Goal: Information Seeking & Learning: Compare options

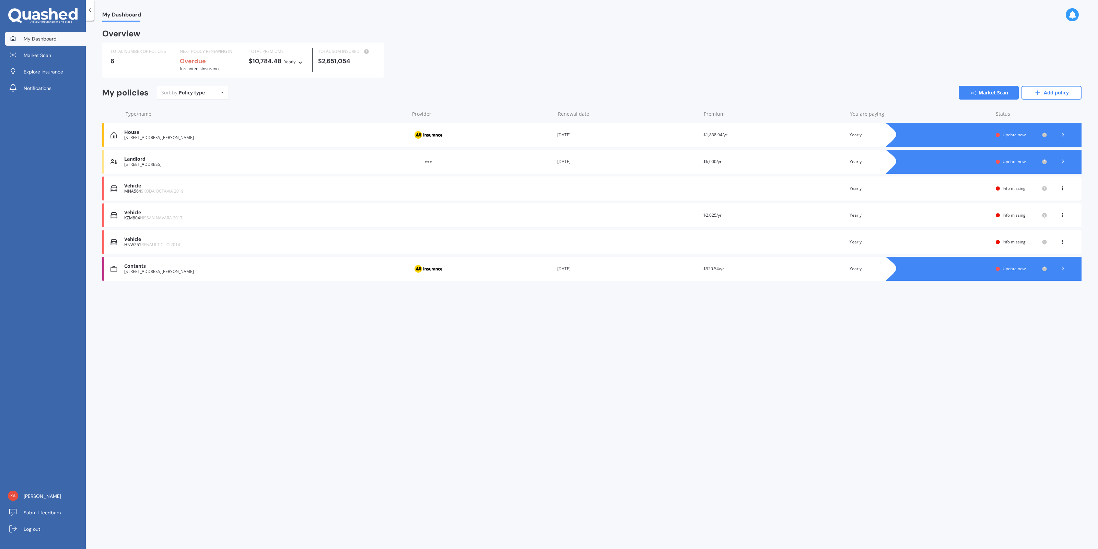
click at [183, 187] on div "Vehicle" at bounding box center [264, 186] width 281 height 6
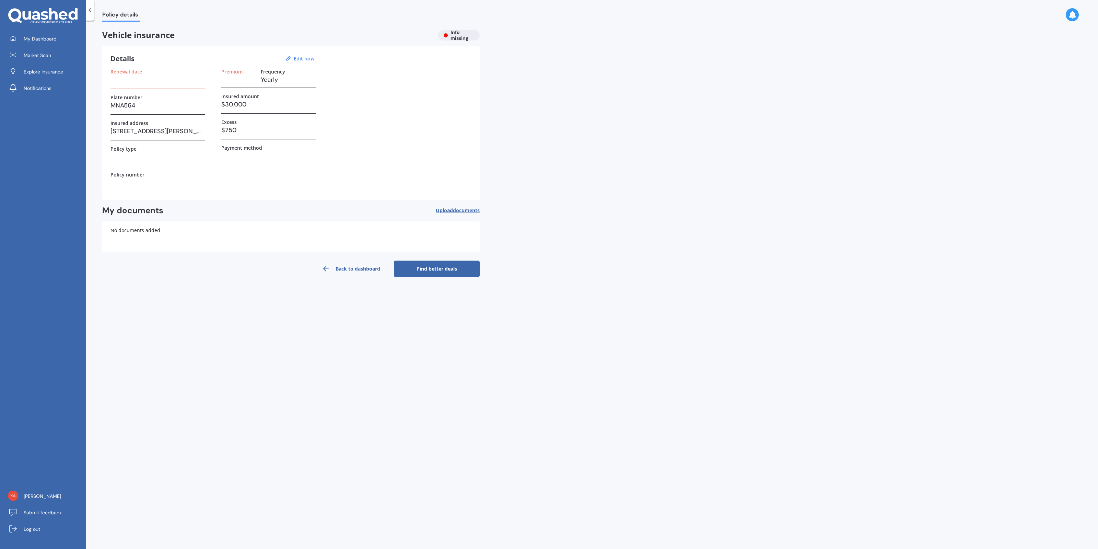
click at [412, 266] on link "Find better deals" at bounding box center [437, 268] width 86 height 16
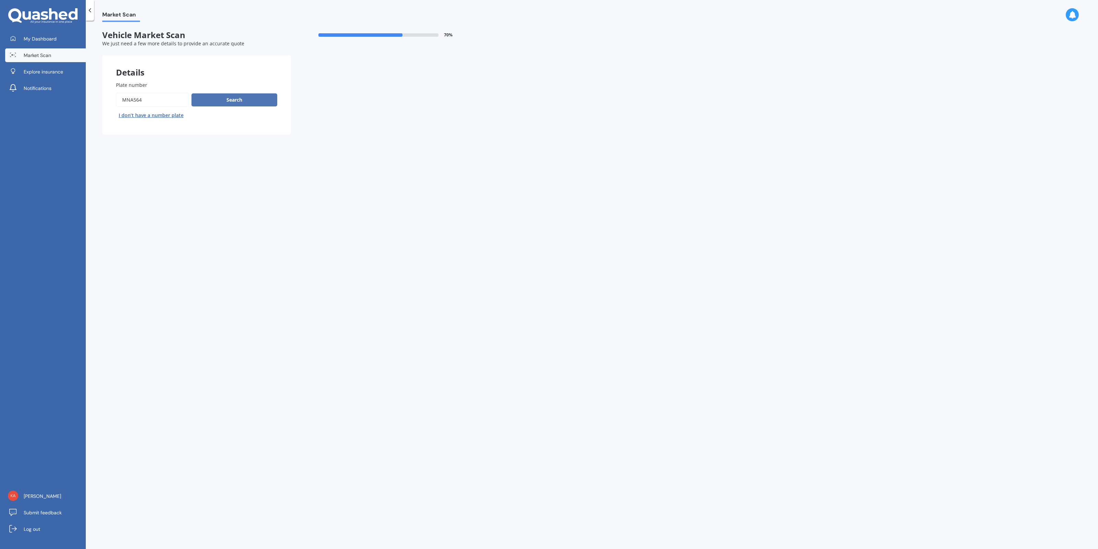
click at [244, 104] on button "Search" at bounding box center [234, 99] width 86 height 13
select select "SKODA"
select select "OCTAVIA"
select select "14"
select select "04"
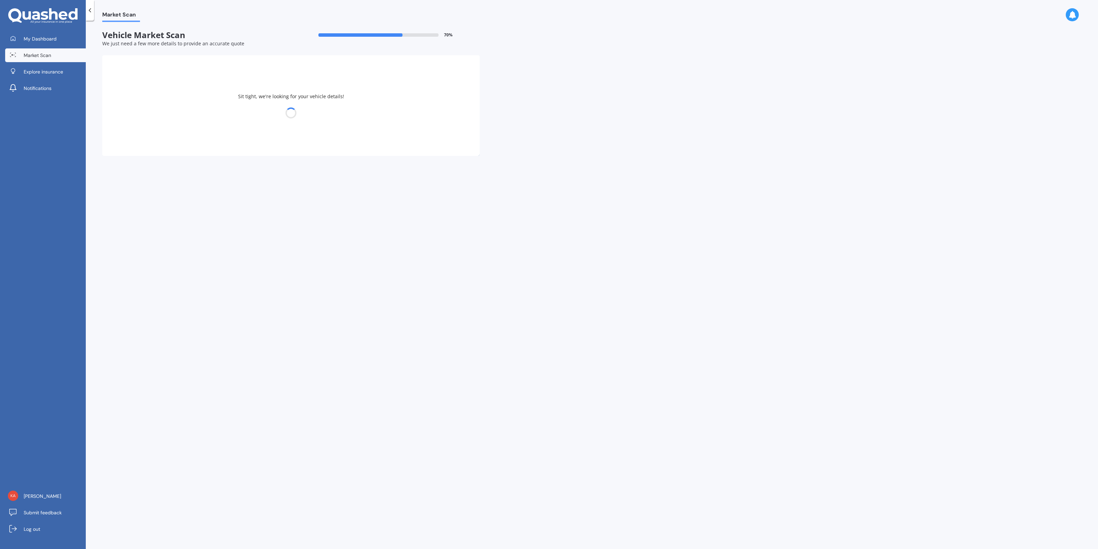
select select "1968"
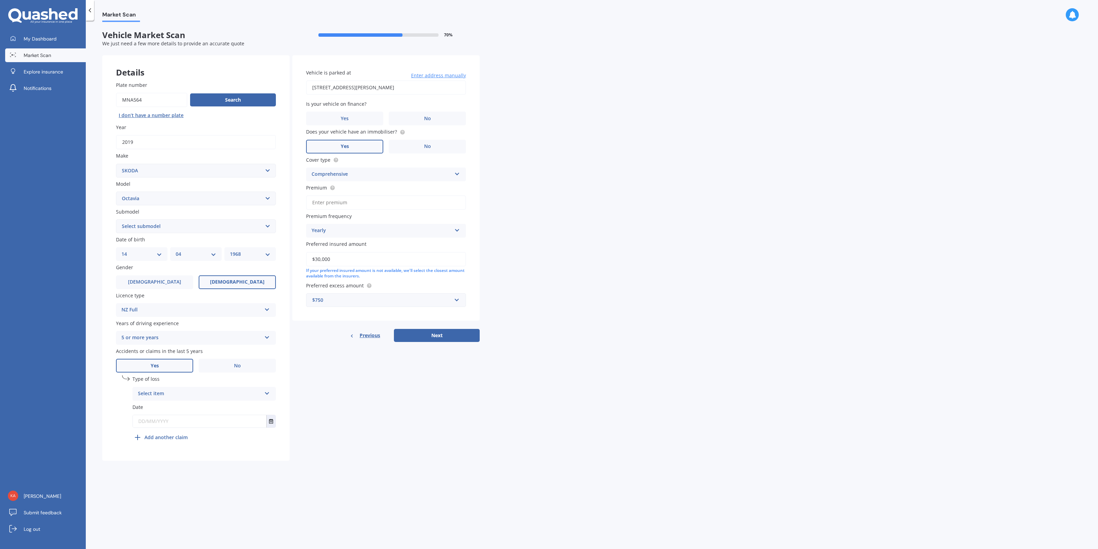
click at [203, 394] on div "Select item" at bounding box center [199, 393] width 123 height 8
drag, startPoint x: 189, startPoint y: 418, endPoint x: 197, endPoint y: 418, distance: 7.9
click at [189, 418] on div "Not at fault accident" at bounding box center [204, 419] width 143 height 12
click at [266, 425] on input "text" at bounding box center [199, 421] width 133 height 12
click at [269, 424] on button "Select date" at bounding box center [270, 421] width 9 height 12
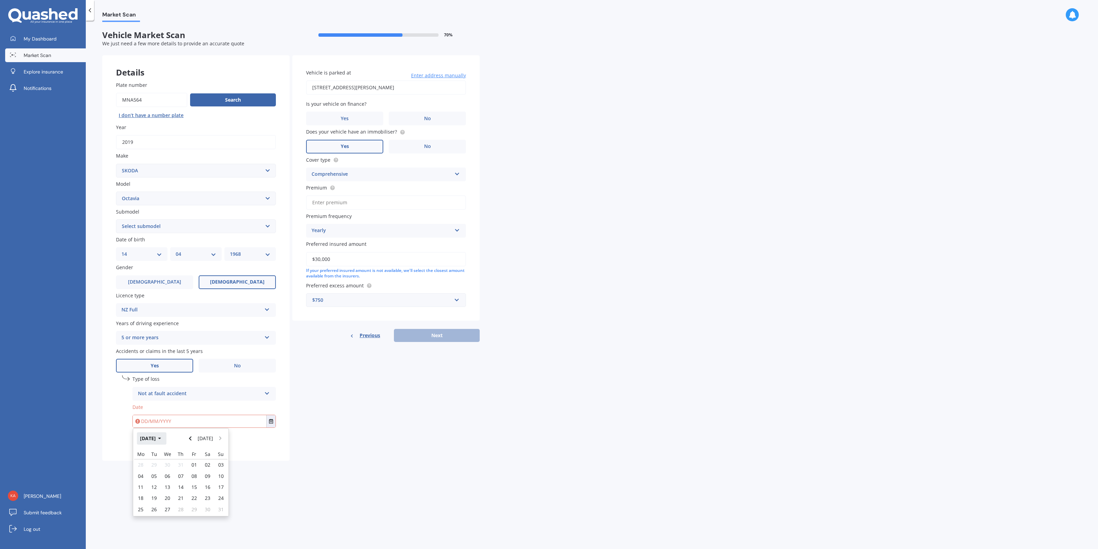
drag, startPoint x: 168, startPoint y: 444, endPoint x: 157, endPoint y: 447, distance: 11.3
click at [166, 444] on button "[DATE]" at bounding box center [152, 438] width 30 height 12
click at [157, 444] on button "2025" at bounding box center [149, 438] width 25 height 12
click at [214, 467] on span "2022" at bounding box center [215, 470] width 11 height 7
click at [190, 489] on div "[DATE]" at bounding box center [192, 482] width 23 height 22
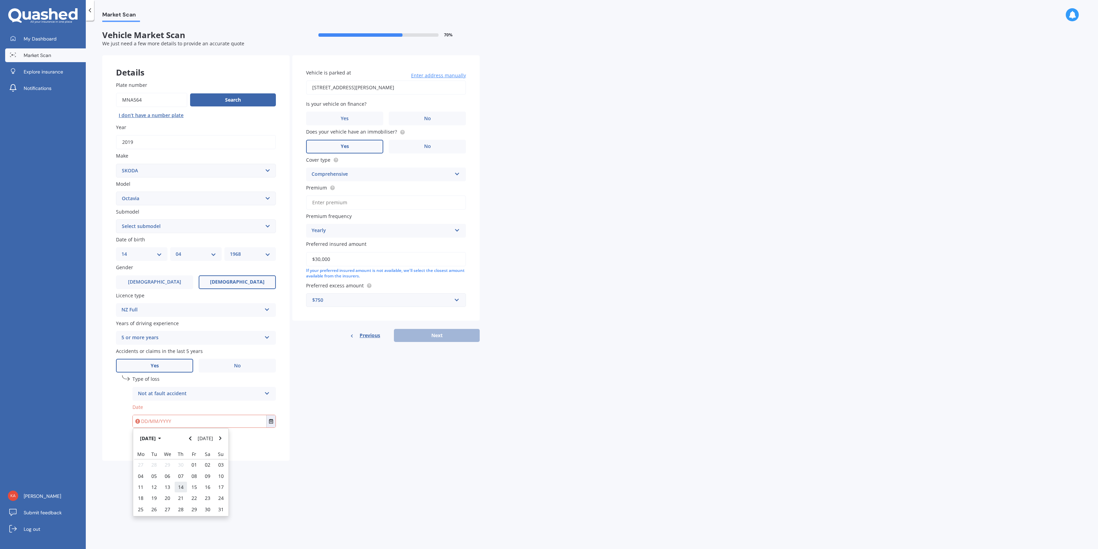
click at [179, 487] on span "14" at bounding box center [180, 486] width 5 height 7
type input "[DATE]"
click at [421, 121] on label "No" at bounding box center [427, 118] width 77 height 14
click at [0, 0] on input "No" at bounding box center [0, 0] width 0 height 0
click at [372, 145] on label "Yes" at bounding box center [344, 147] width 77 height 14
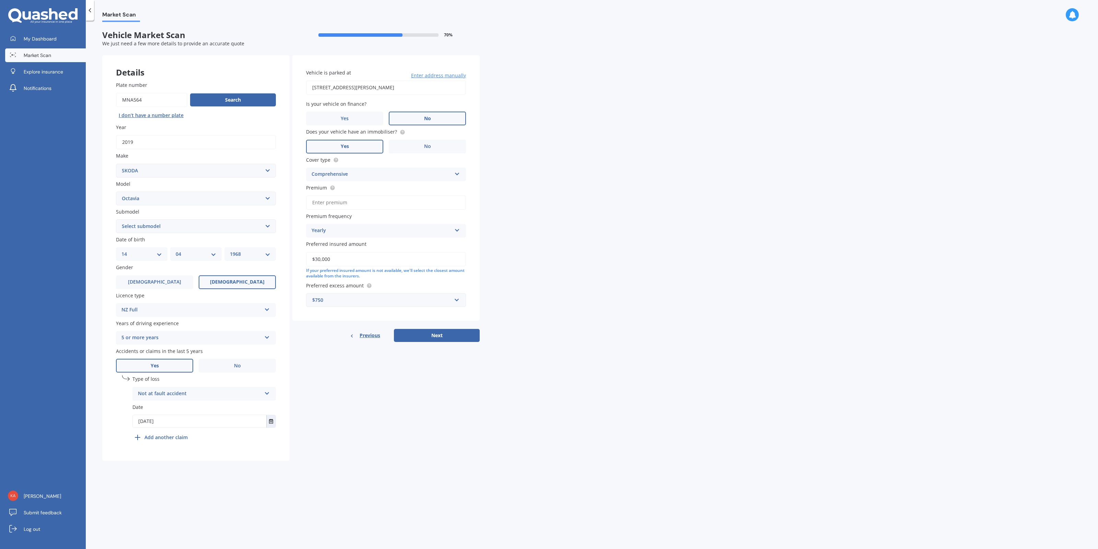
click at [0, 0] on input "Yes" at bounding box center [0, 0] width 0 height 0
drag, startPoint x: 347, startPoint y: 257, endPoint x: 275, endPoint y: 259, distance: 71.4
click at [306, 253] on input "$30,000" at bounding box center [386, 259] width 160 height 14
click at [386, 264] on input "Preferred insured amount" at bounding box center [386, 259] width 160 height 14
click at [422, 324] on div "Previous Next" at bounding box center [385, 322] width 187 height 13
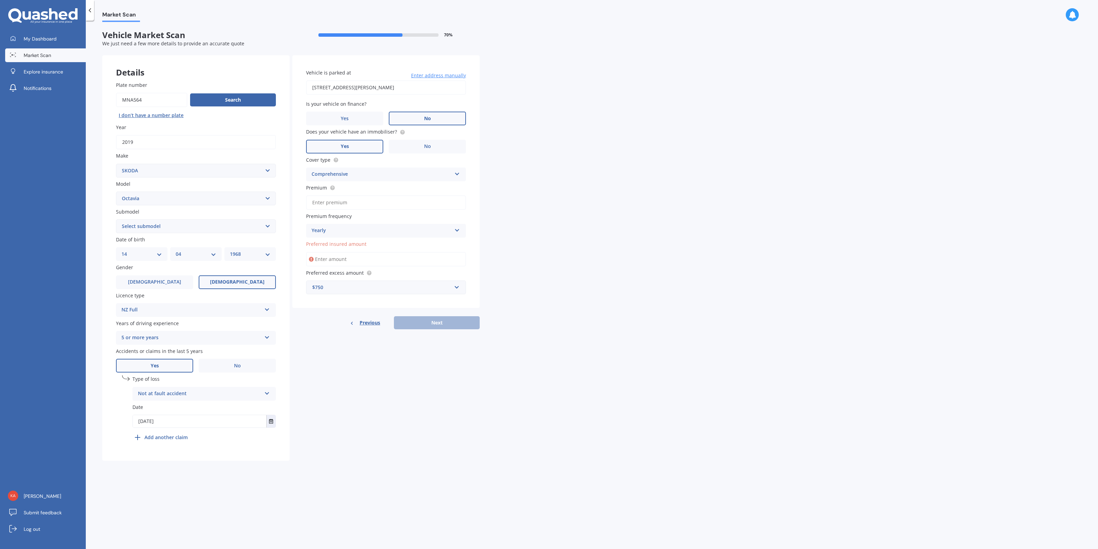
click at [361, 258] on input "Preferred insured amount" at bounding box center [386, 259] width 160 height 14
click at [346, 244] on span "Preferred insured amount" at bounding box center [336, 244] width 60 height 7
click at [346, 252] on input "Preferred insured amount" at bounding box center [386, 259] width 160 height 14
type input "$30,000"
click at [421, 333] on button "Next" at bounding box center [437, 335] width 86 height 13
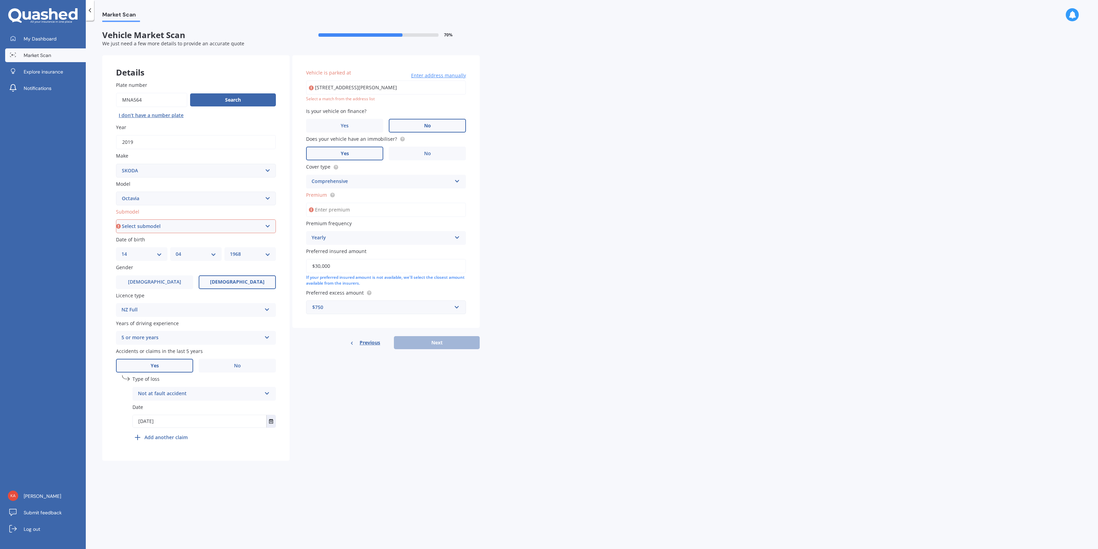
click at [116, 219] on select "Select submodel (All other) Combi vRS 2.0 TDI Combi 1.6 TDI Combi 1.9 TDI Combi…" at bounding box center [196, 226] width 160 height 14
select select "RS TSI 169KW DSG WGN"
click option "RS TSI 169KW DSG WGN" at bounding box center [0, 0] width 0 height 0
click at [368, 91] on input "[STREET_ADDRESS][PERSON_NAME]" at bounding box center [386, 87] width 160 height 14
type input "[STREET_ADDRESS][PERSON_NAME]"
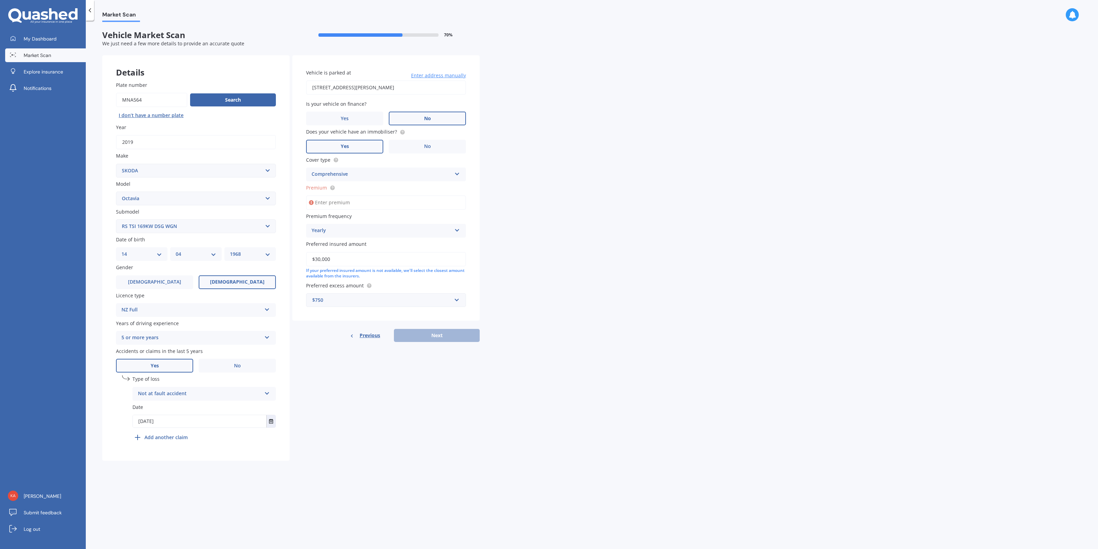
click at [392, 197] on input "Premium" at bounding box center [386, 202] width 160 height 14
click at [35, 41] on span "My Dashboard" at bounding box center [40, 38] width 33 height 7
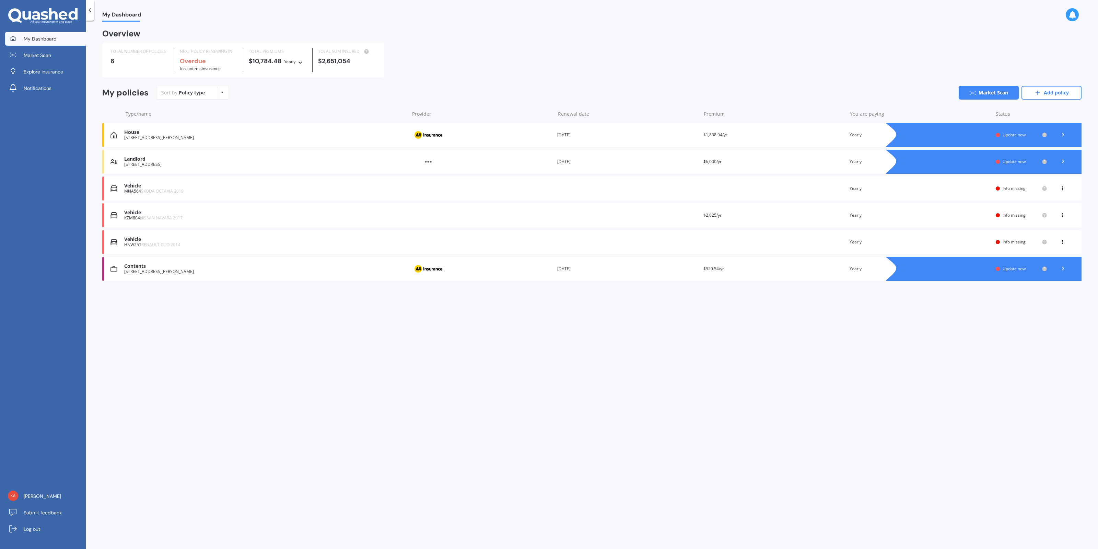
click at [175, 216] on span "NISSAN NAVARA 2017" at bounding box center [161, 218] width 43 height 6
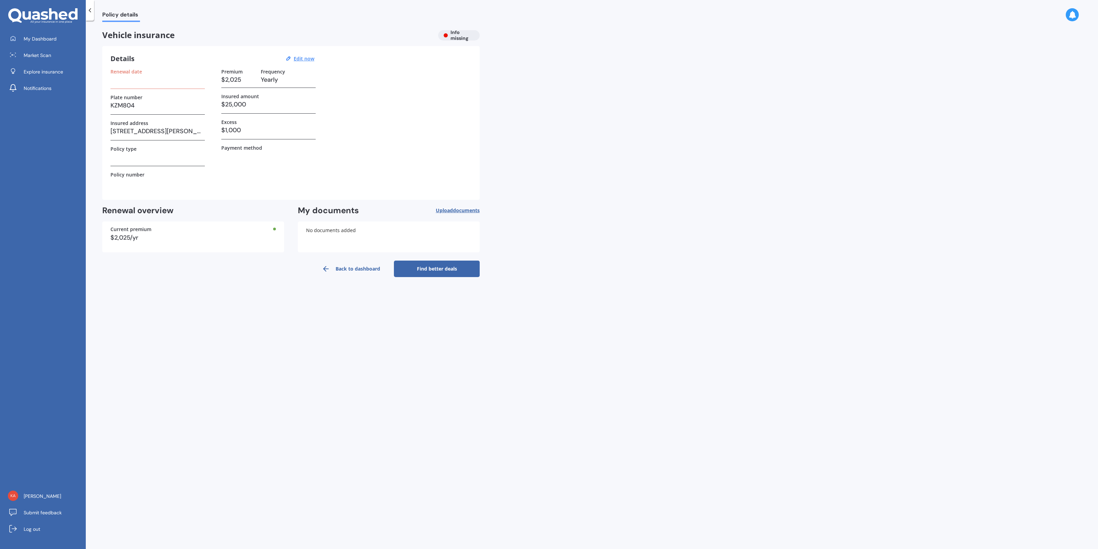
click at [411, 268] on link "Find better deals" at bounding box center [437, 268] width 86 height 16
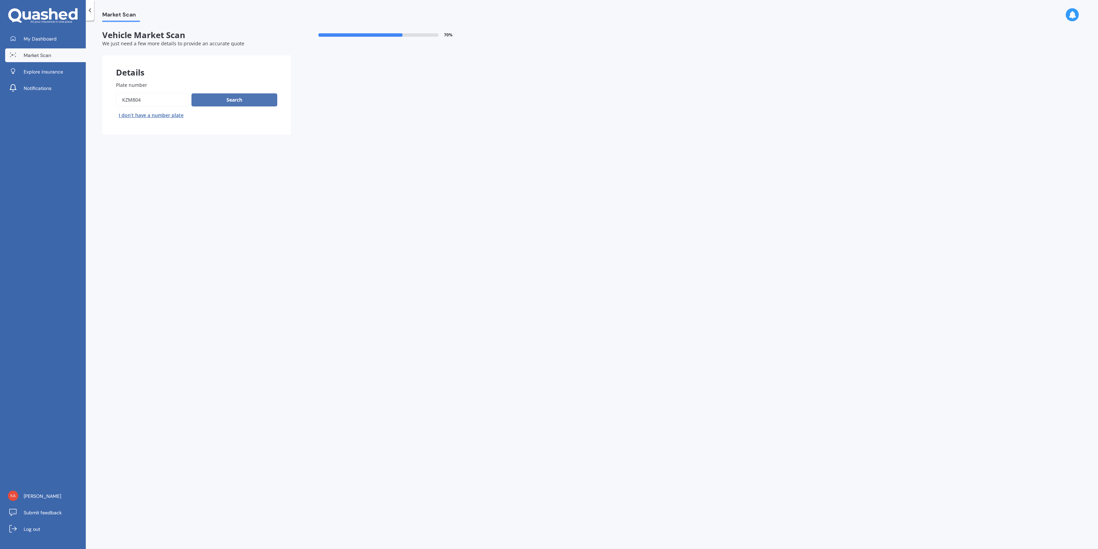
click at [236, 104] on button "Search" at bounding box center [234, 99] width 86 height 13
select select "NISSAN"
select select "NAVARA"
select select "14"
select select "04"
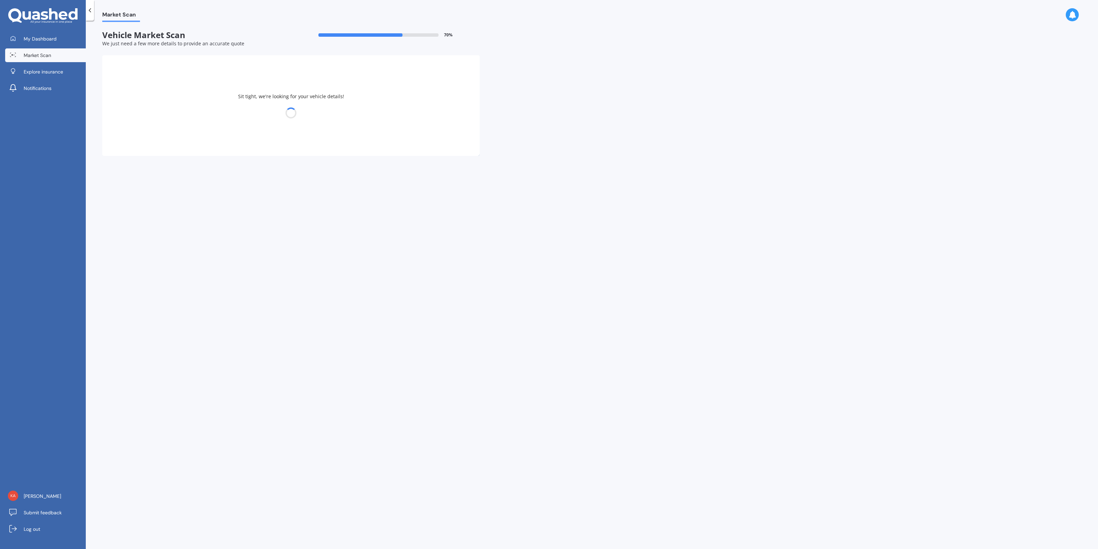
select select "1968"
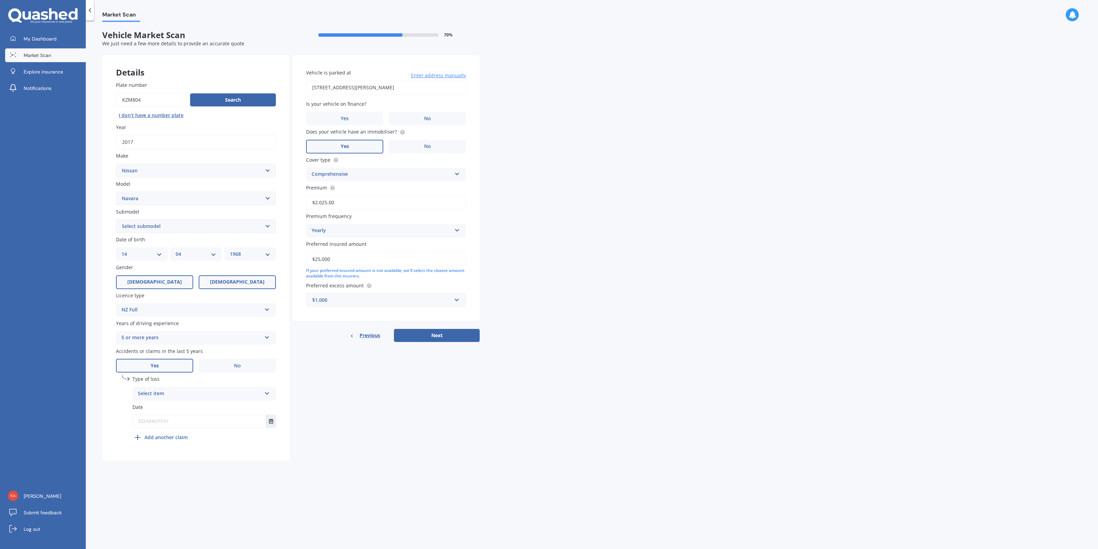
click at [161, 282] on label "[DEMOGRAPHIC_DATA]" at bounding box center [154, 282] width 77 height 14
click at [0, 0] on input "[DEMOGRAPHIC_DATA]" at bounding box center [0, 0] width 0 height 0
click at [121, 250] on select "DD 01 02 03 04 05 06 07 08 09 10 11 12 13 14 15 16 17 18 19 20 21 22 23 24 25 2…" at bounding box center [141, 254] width 40 height 8
select select "08"
click option "08" at bounding box center [0, 0] width 0 height 0
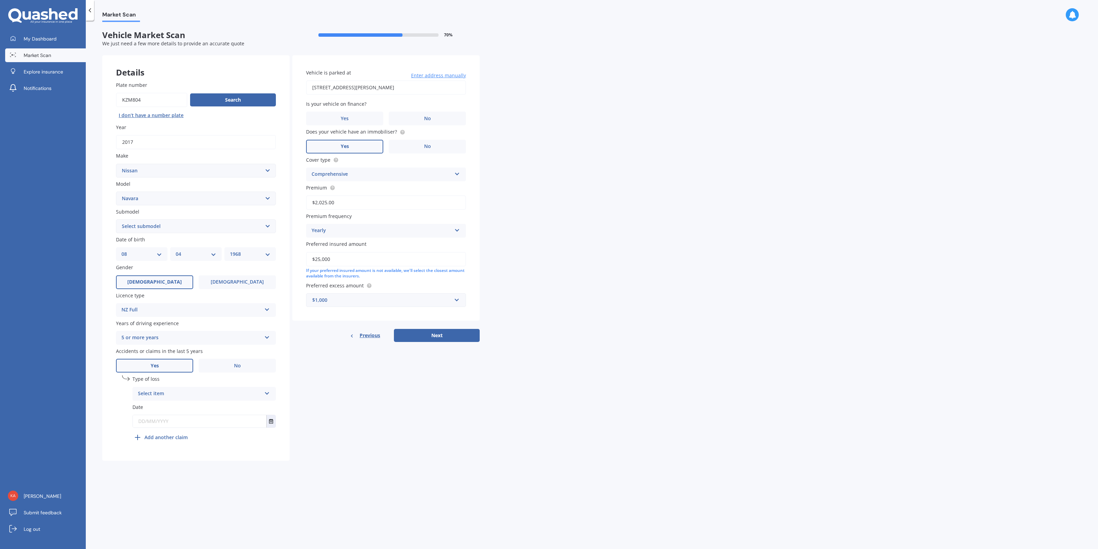
click at [176, 250] on select "MM 01 02 03 04 05 06 07 08 09 10 11 12" at bounding box center [196, 254] width 40 height 8
select select "12"
click option "12" at bounding box center [0, 0] width 0 height 0
click at [245, 262] on div "Plate number Search I don’t have a number plate Year [DATE] Make Select make AC…" at bounding box center [195, 264] width 187 height 393
click at [245, 259] on div "YYYY 2025 2024 2023 2022 2021 2020 2019 2018 2017 2016 2015 2014 2013 2012 2011…" at bounding box center [249, 254] width 51 height 14
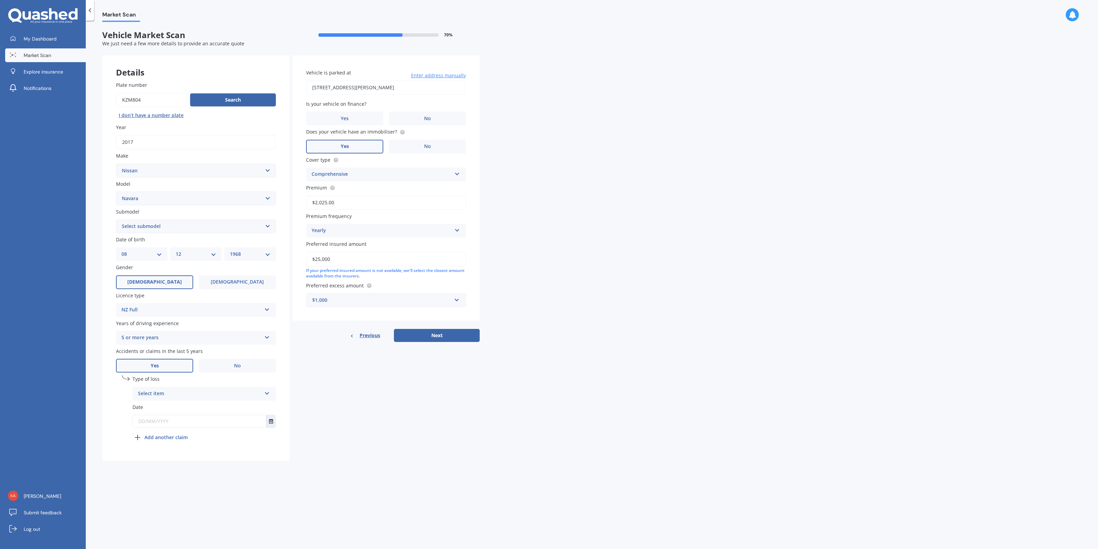
click at [230, 250] on select "YYYY 2025 2024 2023 2022 2021 2020 2019 2018 2017 2016 2015 2014 2013 2012 2011…" at bounding box center [250, 254] width 40 height 8
select select "2002"
click option "2002" at bounding box center [0, 0] width 0 height 0
click at [163, 372] on label "Yes" at bounding box center [154, 365] width 77 height 14
click at [0, 0] on input "Yes" at bounding box center [0, 0] width 0 height 0
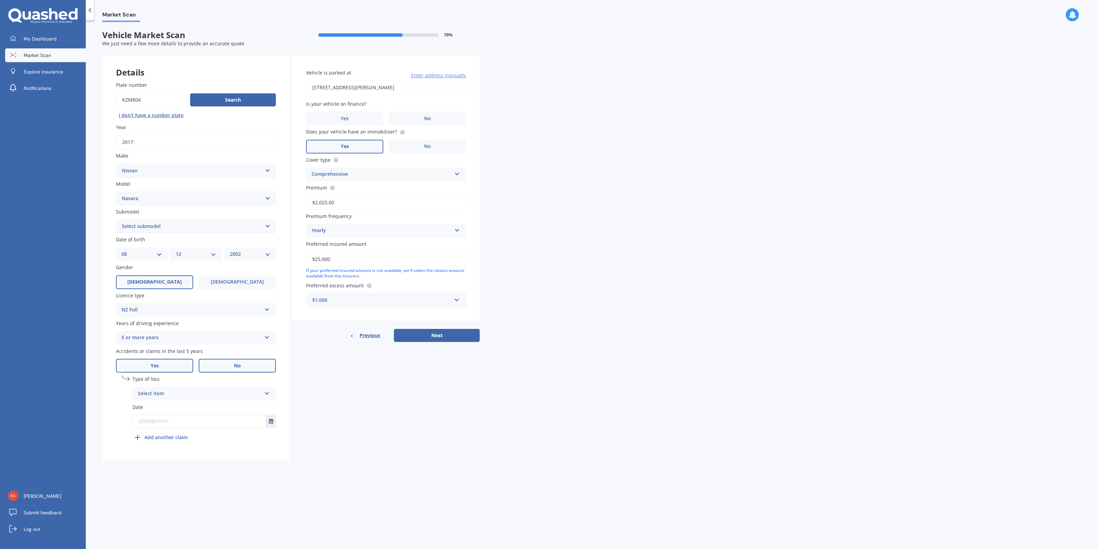
click at [228, 368] on label "No" at bounding box center [237, 365] width 77 height 14
click at [0, 0] on input "No" at bounding box center [0, 0] width 0 height 0
click at [171, 360] on label "Yes" at bounding box center [154, 365] width 77 height 14
click at [0, 0] on input "Yes" at bounding box center [0, 0] width 0 height 0
click at [164, 398] on div "Select item" at bounding box center [199, 393] width 123 height 8
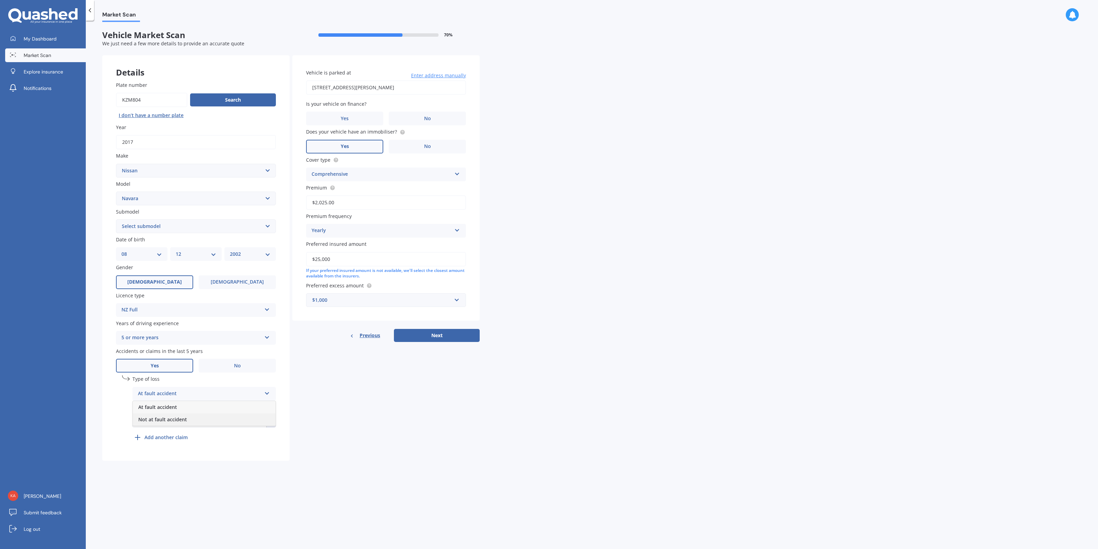
click at [168, 424] on div "Not at fault accident" at bounding box center [204, 419] width 143 height 12
click at [274, 425] on button "Select date" at bounding box center [270, 421] width 9 height 12
click at [161, 439] on icon "button" at bounding box center [159, 438] width 3 height 5
click at [192, 484] on span "[DATE]" at bounding box center [192, 482] width 15 height 7
click at [195, 479] on span "11" at bounding box center [193, 475] width 5 height 7
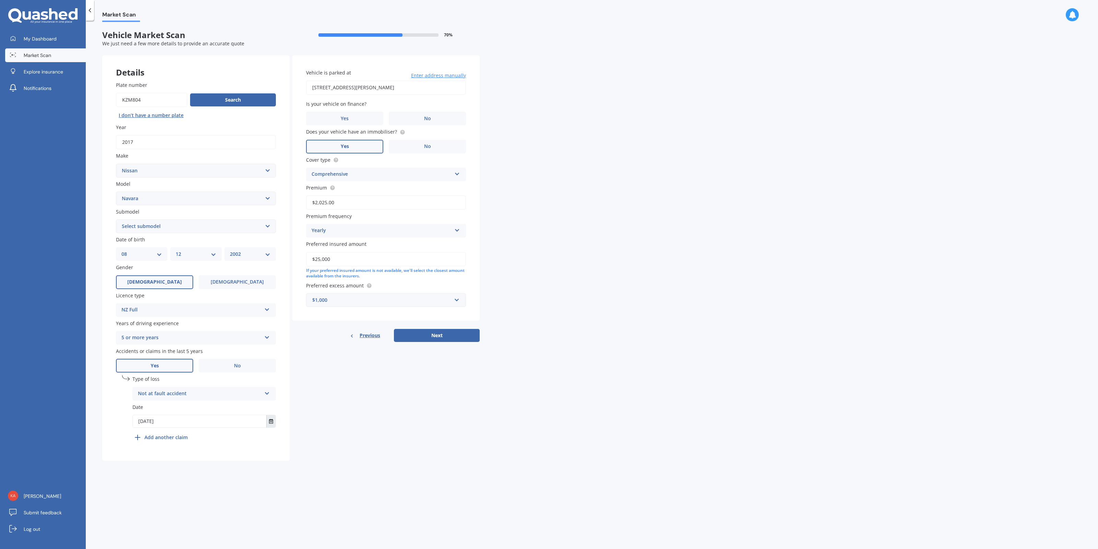
click at [268, 423] on button "Select date" at bounding box center [270, 421] width 9 height 12
drag, startPoint x: 165, startPoint y: 440, endPoint x: 166, endPoint y: 444, distance: 4.0
click at [165, 441] on button "[DATE]" at bounding box center [152, 438] width 30 height 12
click at [153, 441] on button "2025" at bounding box center [149, 438] width 25 height 12
click at [217, 467] on span "2022" at bounding box center [215, 470] width 11 height 7
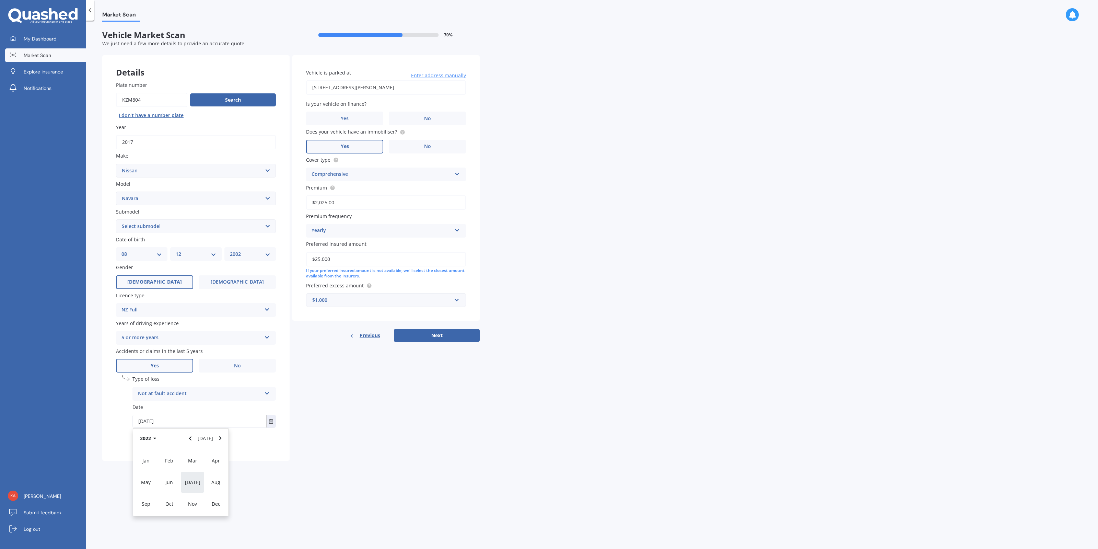
click at [191, 481] on span "[DATE]" at bounding box center [192, 482] width 15 height 7
click at [197, 477] on div "08" at bounding box center [193, 475] width 13 height 11
type input "[DATE]"
click at [410, 117] on label "No" at bounding box center [427, 118] width 77 height 14
click at [0, 0] on input "No" at bounding box center [0, 0] width 0 height 0
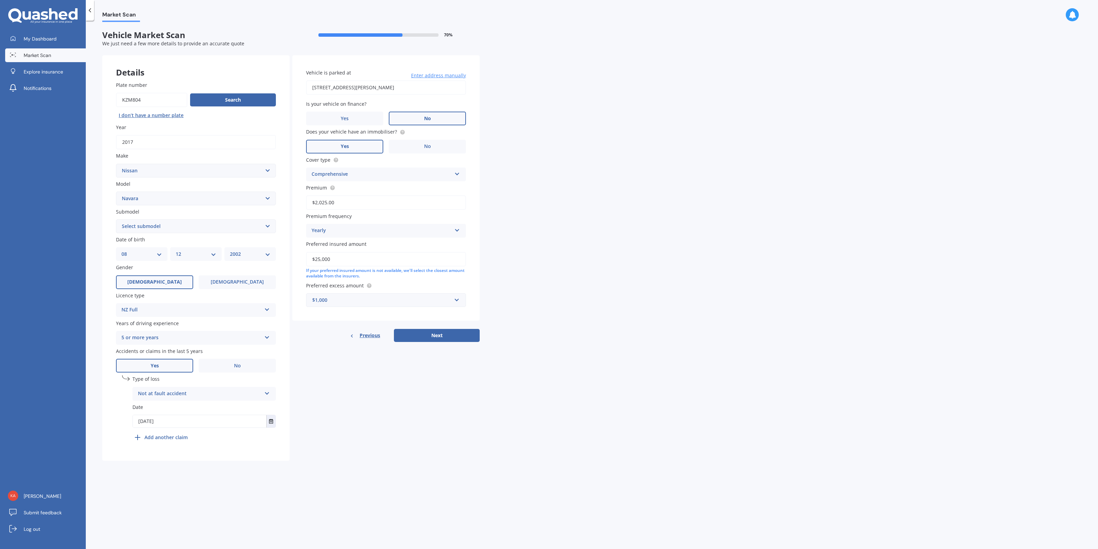
drag, startPoint x: 336, startPoint y: 256, endPoint x: 250, endPoint y: 262, distance: 86.3
click at [306, 266] on input "$25,000" at bounding box center [386, 259] width 160 height 14
type input "$22,000"
click at [432, 300] on div "$1,000" at bounding box center [381, 300] width 139 height 8
click at [513, 318] on div "Market Scan Vehicle Market Scan 70 % We just need a few more details to provide…" at bounding box center [592, 286] width 1012 height 528
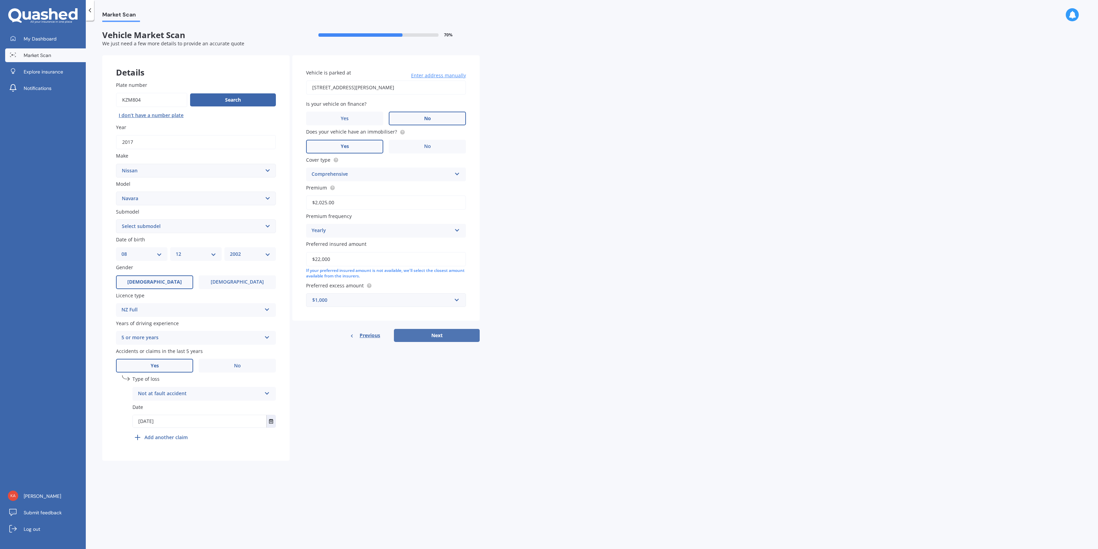
click at [467, 334] on button "Next" at bounding box center [437, 335] width 86 height 13
click at [116, 219] on select "Select submodel (All other models) 2.5 4WD Diesel Turbo 2.5 4WD MT Diesel Turbo…" at bounding box center [196, 226] width 160 height 14
select select "ST"
click option "ST" at bounding box center [0, 0] width 0 height 0
type input "[STREET_ADDRESS][PERSON_NAME]"
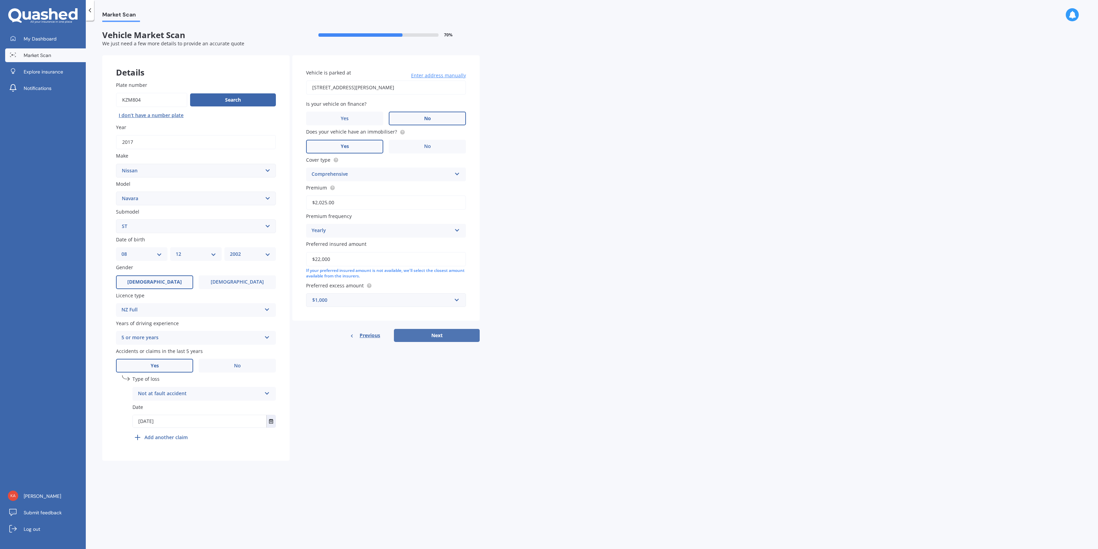
click at [429, 331] on button "Next" at bounding box center [437, 335] width 86 height 13
select select "08"
select select "12"
select select "2002"
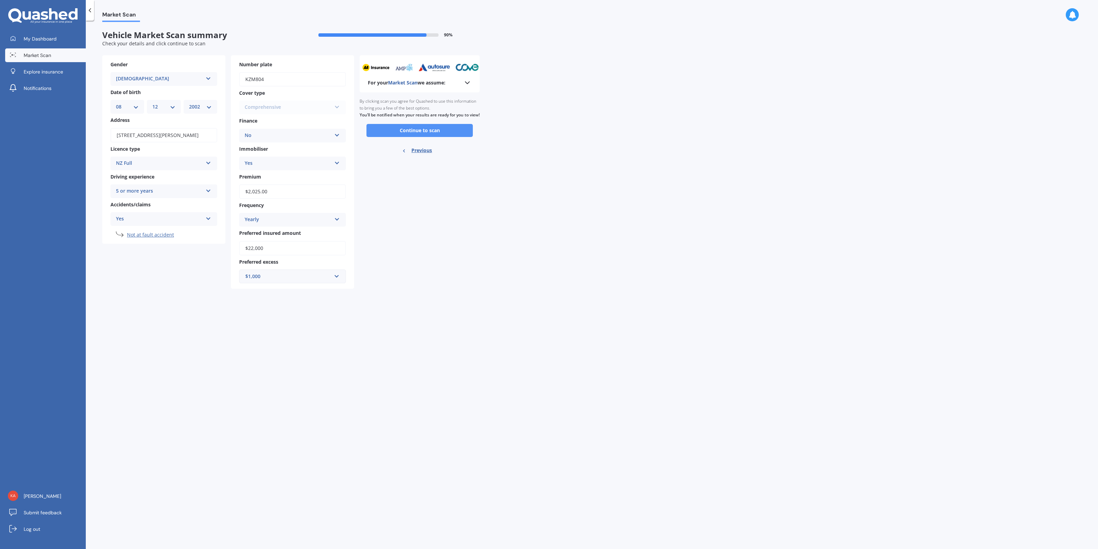
click at [404, 137] on button "Continue to scan" at bounding box center [419, 130] width 106 height 13
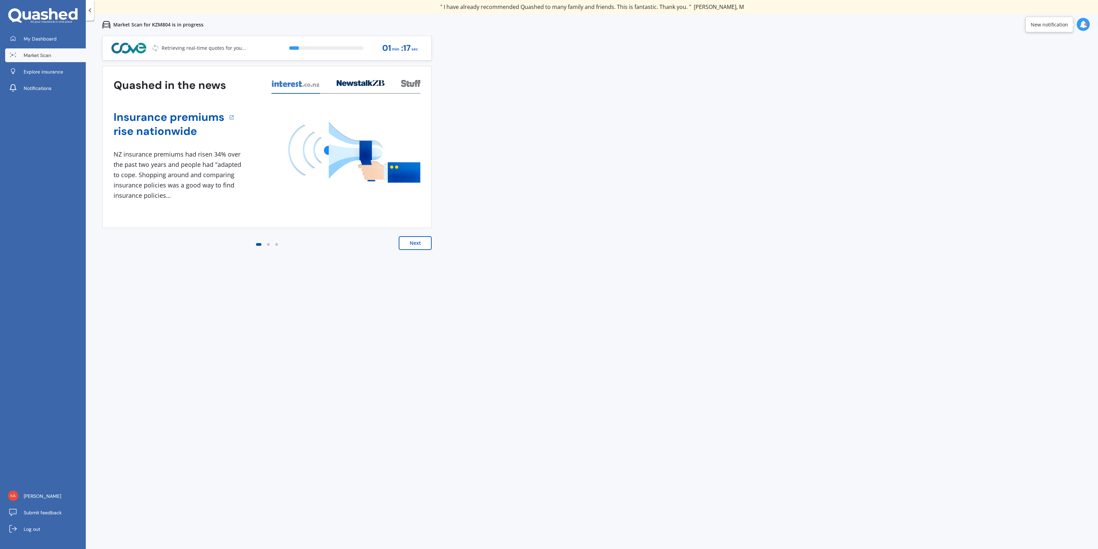
click at [416, 242] on button "Next" at bounding box center [415, 243] width 33 height 14
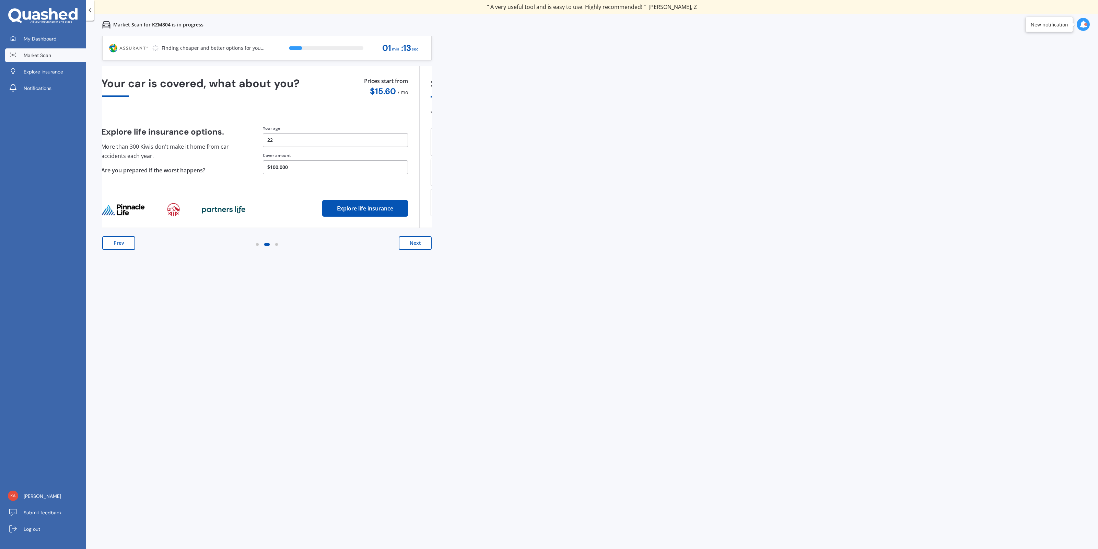
drag, startPoint x: 293, startPoint y: 142, endPoint x: 251, endPoint y: 141, distance: 42.6
click at [263, 141] on button "22" at bounding box center [335, 140] width 145 height 14
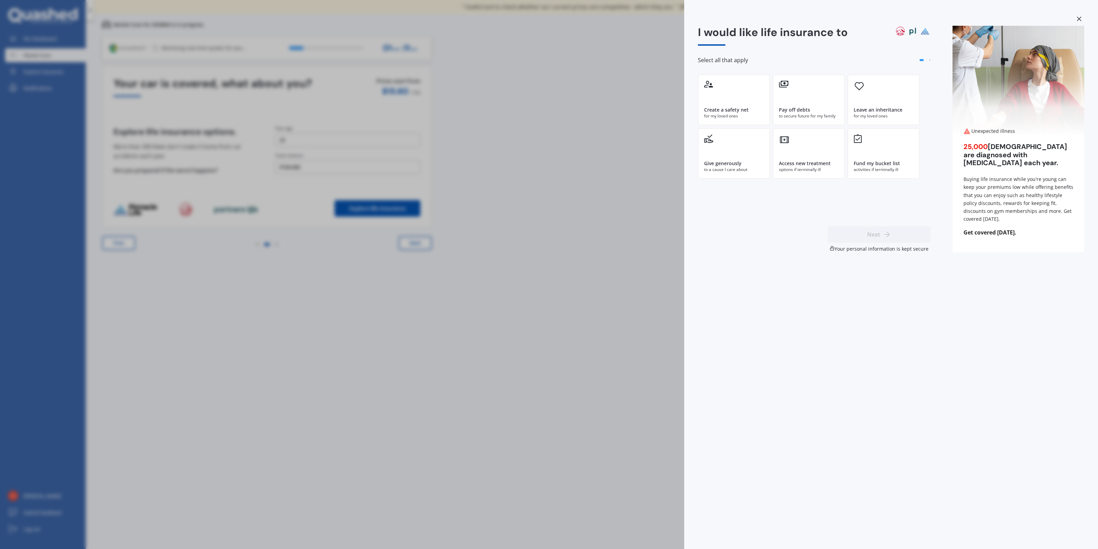
click at [283, 142] on div "I would like life insurance to Select all that apply Create a safety net for my…" at bounding box center [549, 274] width 1098 height 549
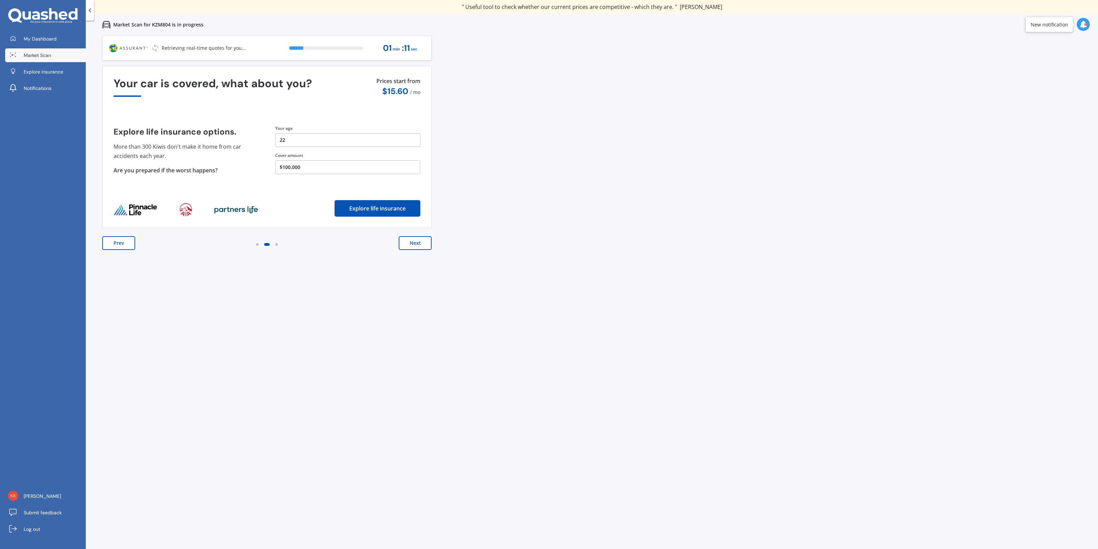
click at [290, 141] on button "22" at bounding box center [347, 140] width 145 height 14
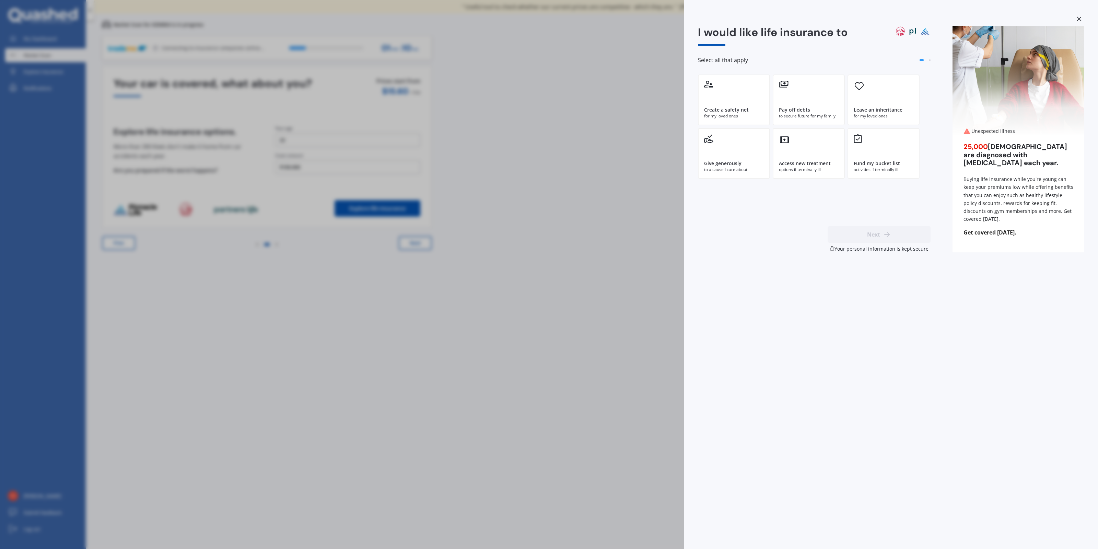
click at [293, 140] on div "I would like life insurance to Select all that apply Create a safety net for my…" at bounding box center [549, 274] width 1098 height 549
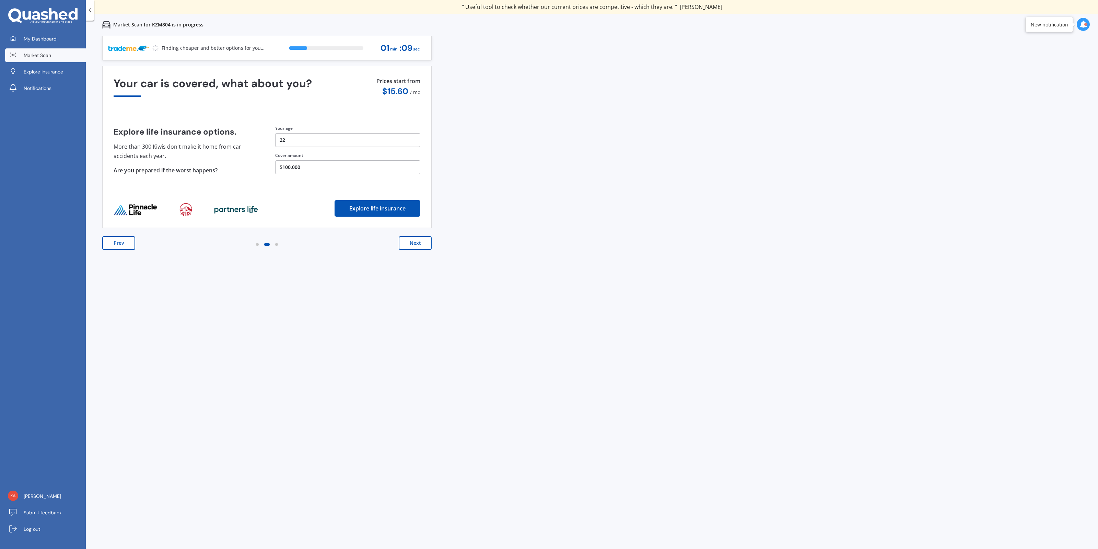
click at [282, 138] on button "22" at bounding box center [347, 140] width 145 height 14
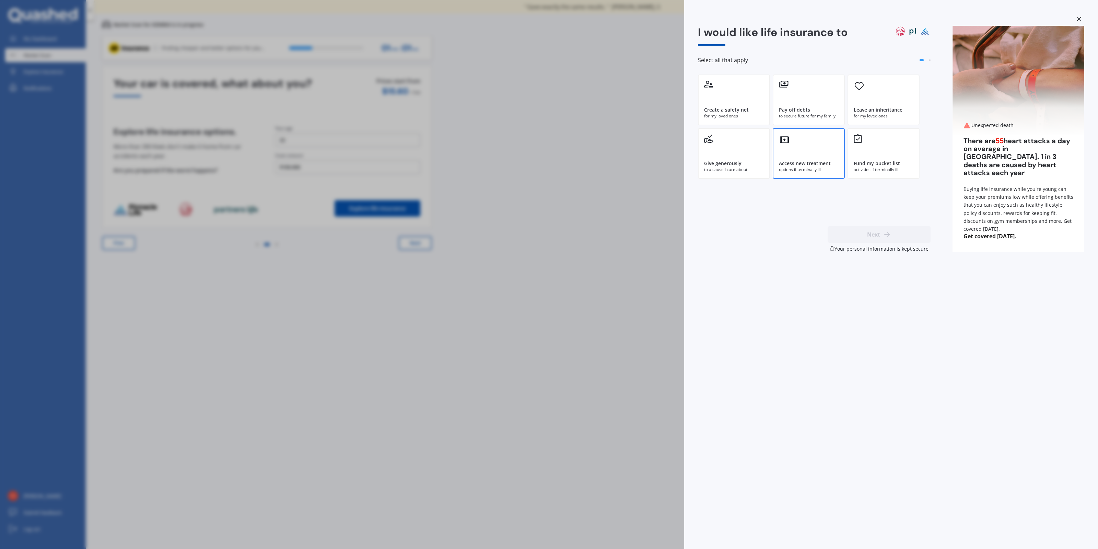
click at [806, 144] on div "Access new treatment options if terminally ill" at bounding box center [809, 153] width 72 height 51
click at [859, 231] on button "Next" at bounding box center [878, 234] width 103 height 16
select select "08"
select select "12"
select select "2002"
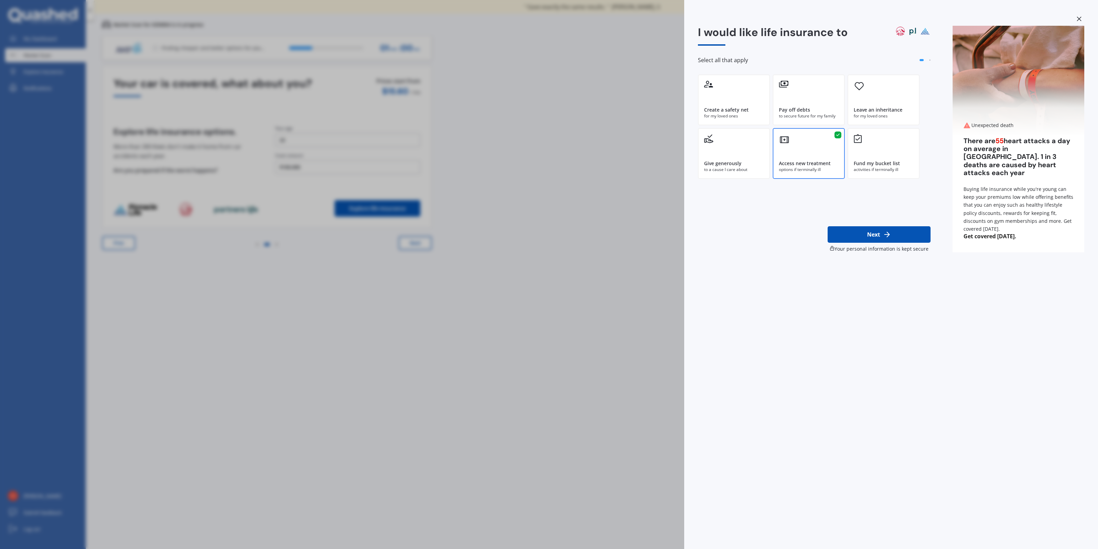
select select "No manual work e.g. lawyer, consultant, engineer"
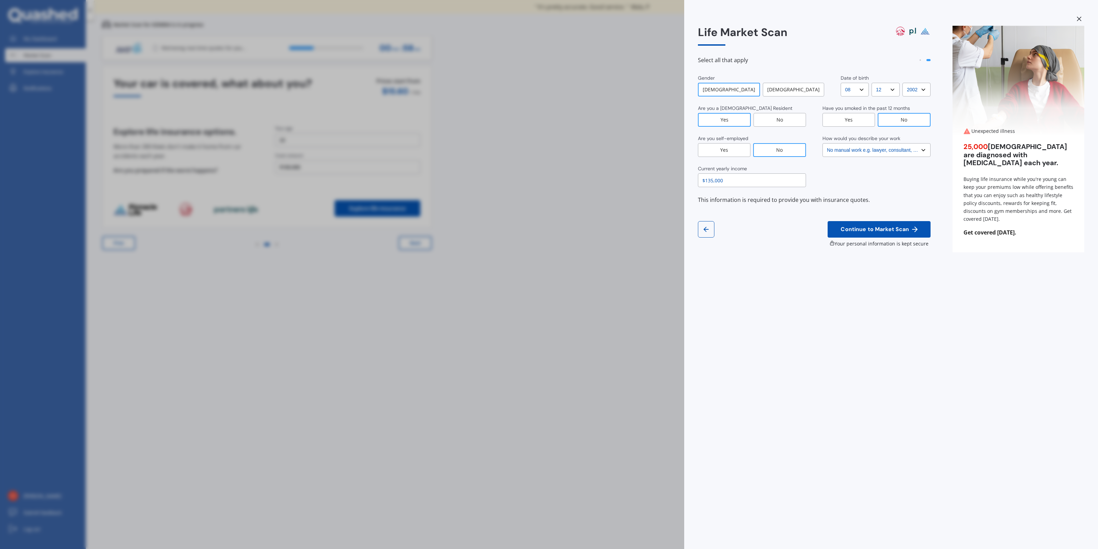
click at [777, 89] on div "[DEMOGRAPHIC_DATA]" at bounding box center [793, 90] width 61 height 14
click at [774, 91] on div "[DEMOGRAPHIC_DATA]" at bounding box center [793, 90] width 62 height 14
click at [780, 91] on div "[DEMOGRAPHIC_DATA]" at bounding box center [793, 90] width 62 height 14
click at [729, 120] on div "Yes" at bounding box center [724, 120] width 53 height 14
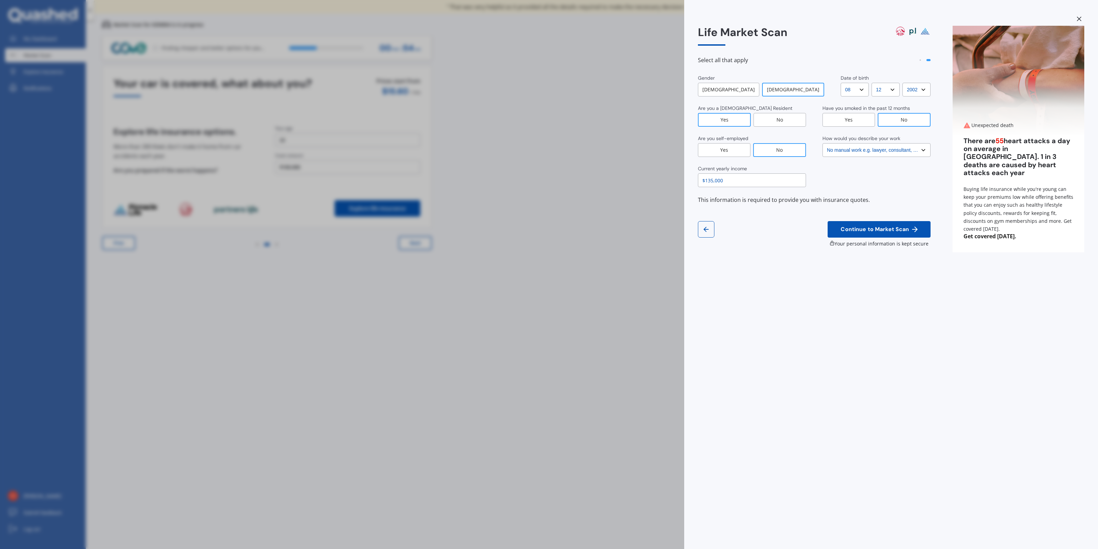
click at [779, 152] on div "No" at bounding box center [779, 150] width 53 height 14
drag, startPoint x: 748, startPoint y: 178, endPoint x: 672, endPoint y: 179, distance: 76.2
click at [698, 179] on input "$135,000" at bounding box center [752, 180] width 108 height 14
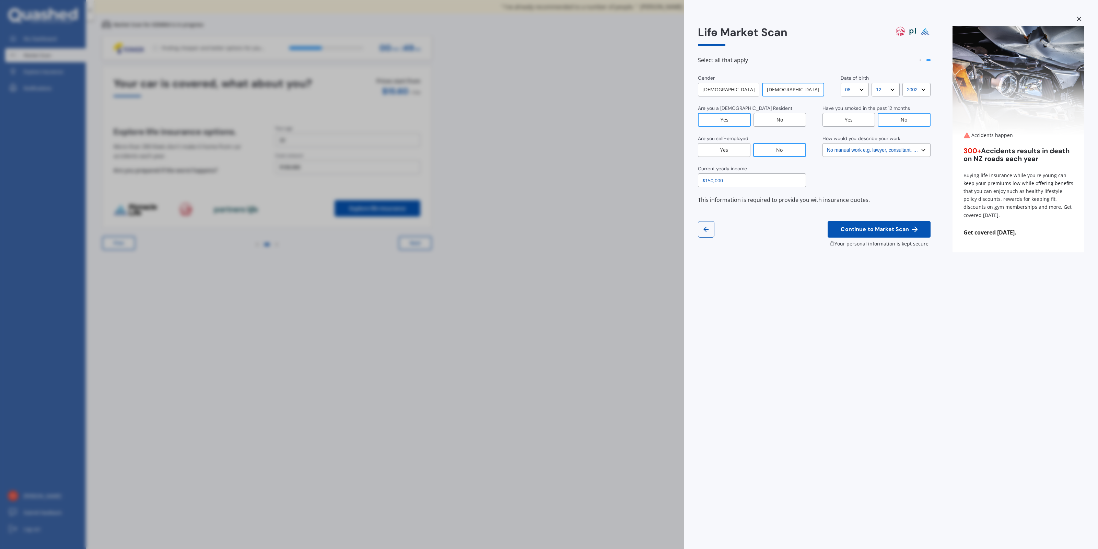
type input "$150,000"
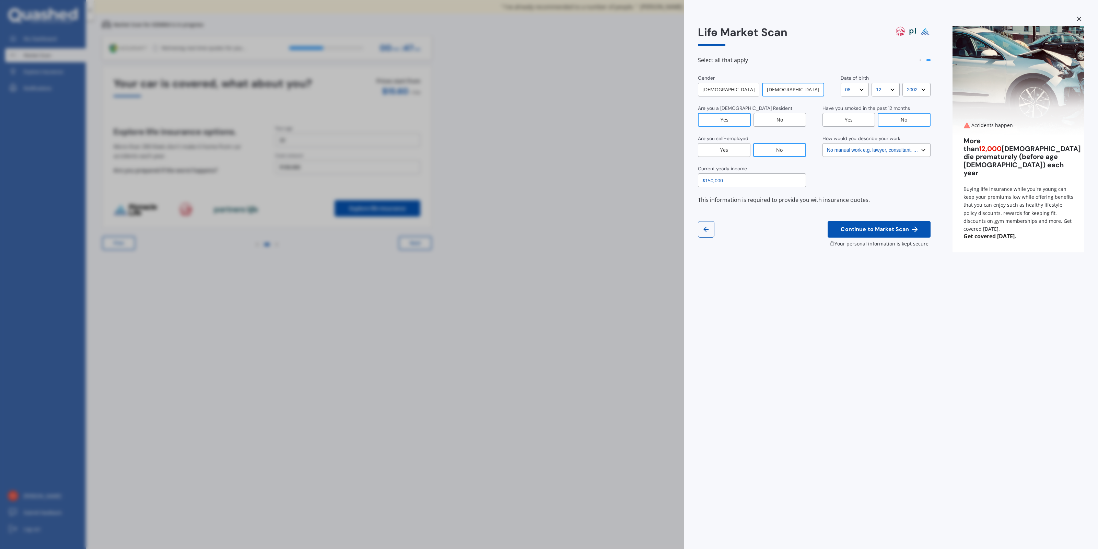
select select "13"
click option "13" at bounding box center [0, 0] width 0 height 0
click at [871, 83] on select "MM MM 01 02 03 04 05 06 07 08 09 10 11 12" at bounding box center [885, 90] width 28 height 14
select select "04"
click option "04" at bounding box center [0, 0] width 0 height 0
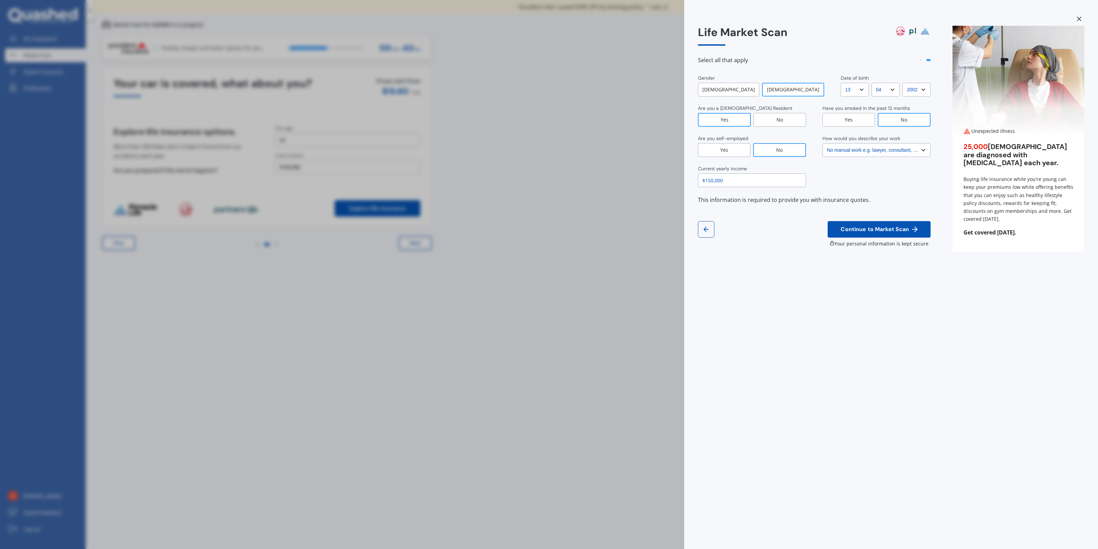
select select "1968"
click option "1968" at bounding box center [0, 0] width 0 height 0
click at [912, 117] on div "No" at bounding box center [904, 120] width 53 height 14
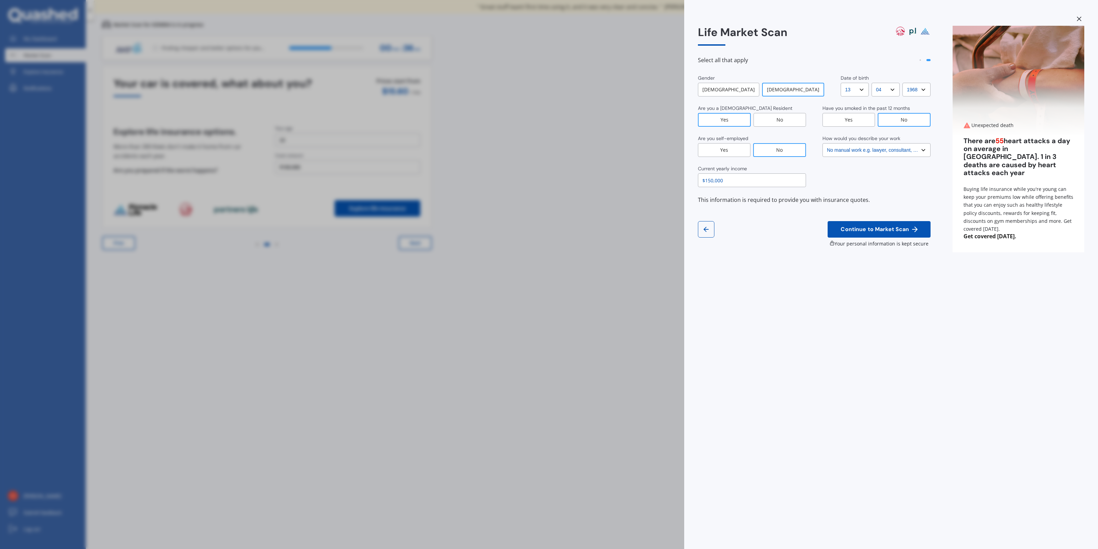
click at [871, 229] on span "Continue to Market Scan" at bounding box center [874, 229] width 71 height 7
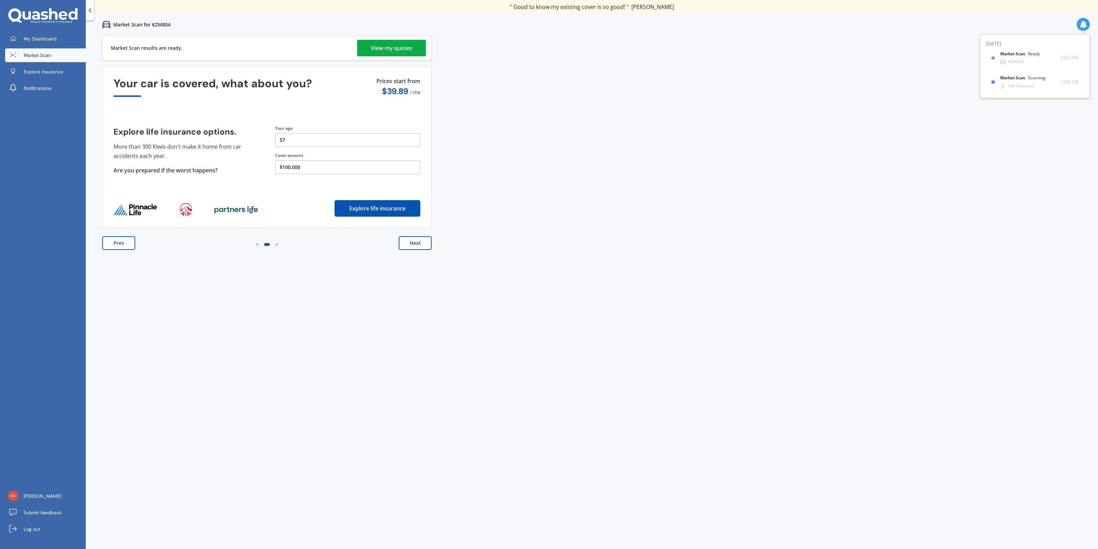
click at [394, 49] on div "View my quotes" at bounding box center [392, 48] width 42 height 16
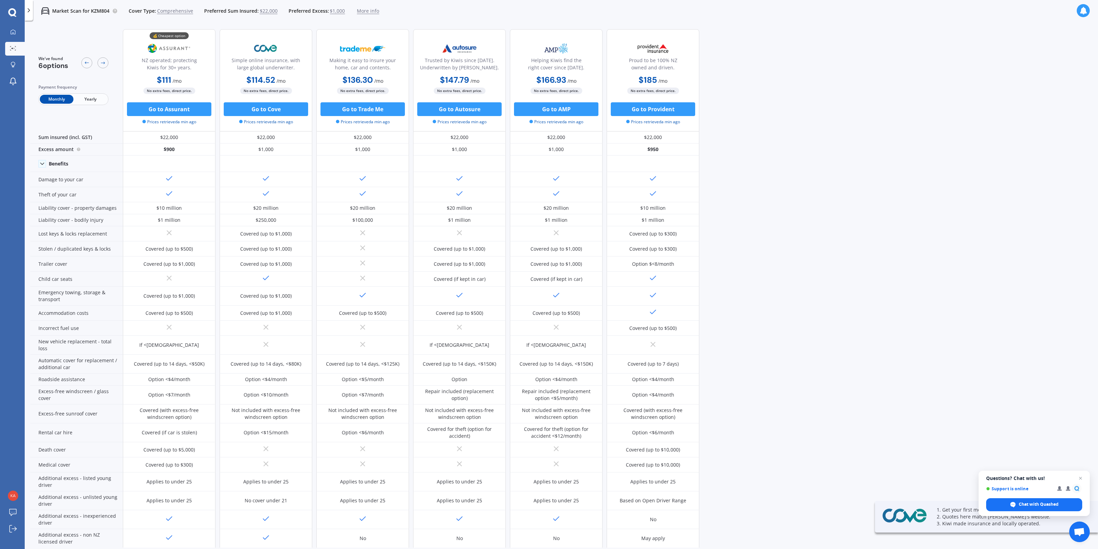
click at [79, 96] on span "Yearly" at bounding box center [90, 99] width 34 height 9
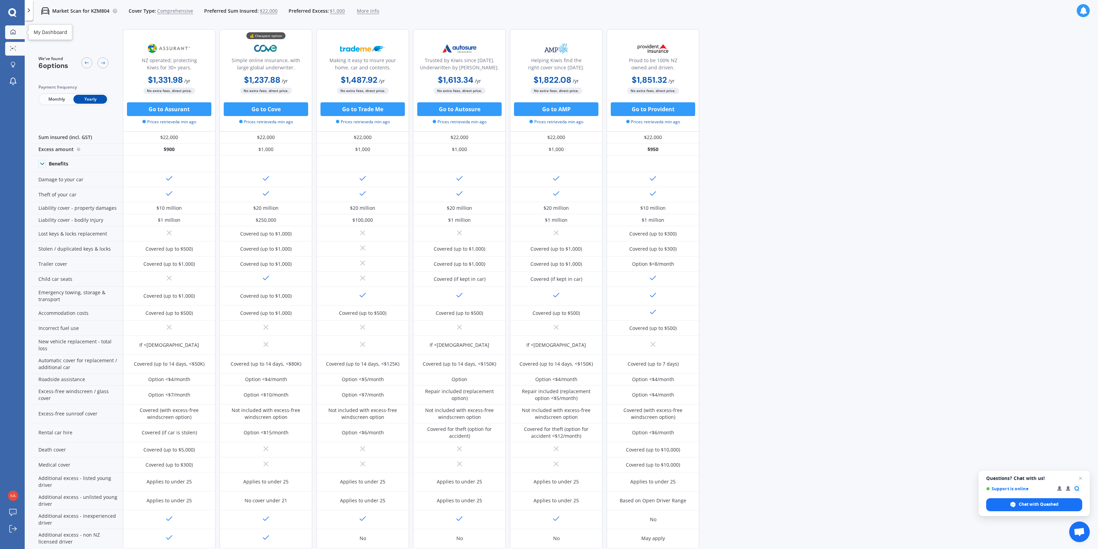
click at [17, 36] on link "My Dashboard" at bounding box center [15, 32] width 20 height 14
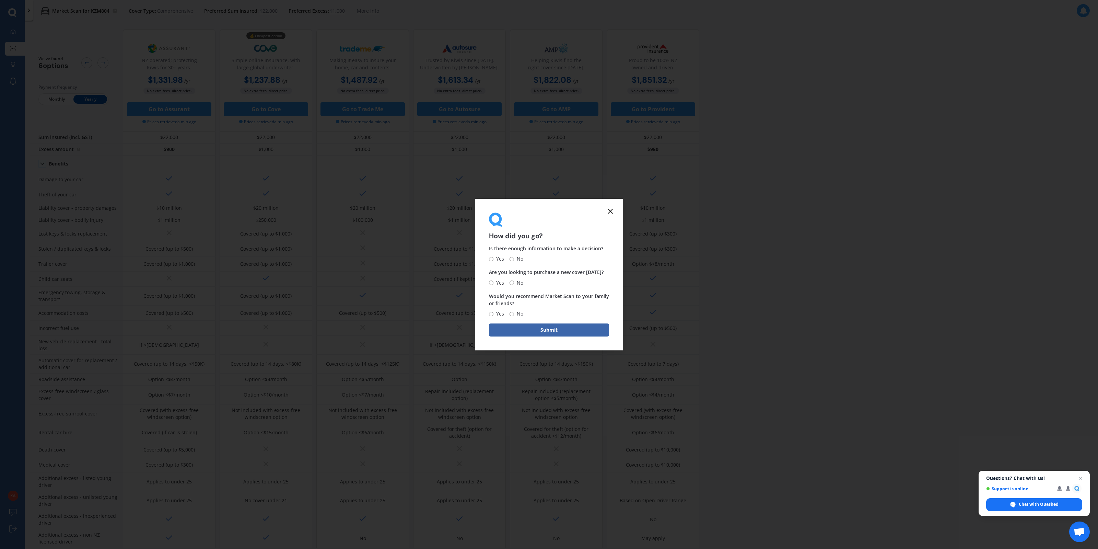
click at [510, 257] on input "No" at bounding box center [511, 259] width 4 height 4
radio input "true"
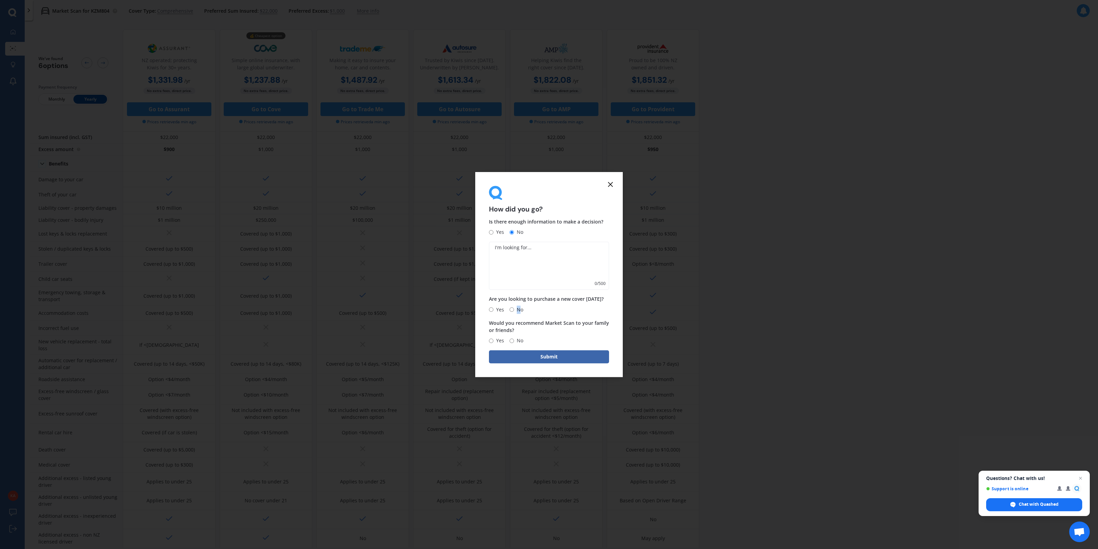
click at [517, 307] on span "No" at bounding box center [518, 309] width 9 height 8
click at [495, 332] on span "Would you recommend Market Scan to your family or friends?" at bounding box center [549, 326] width 120 height 14
click at [492, 338] on label "Yes" at bounding box center [496, 340] width 15 height 8
click at [492, 338] on input "Yes" at bounding box center [491, 340] width 4 height 4
radio input "true"
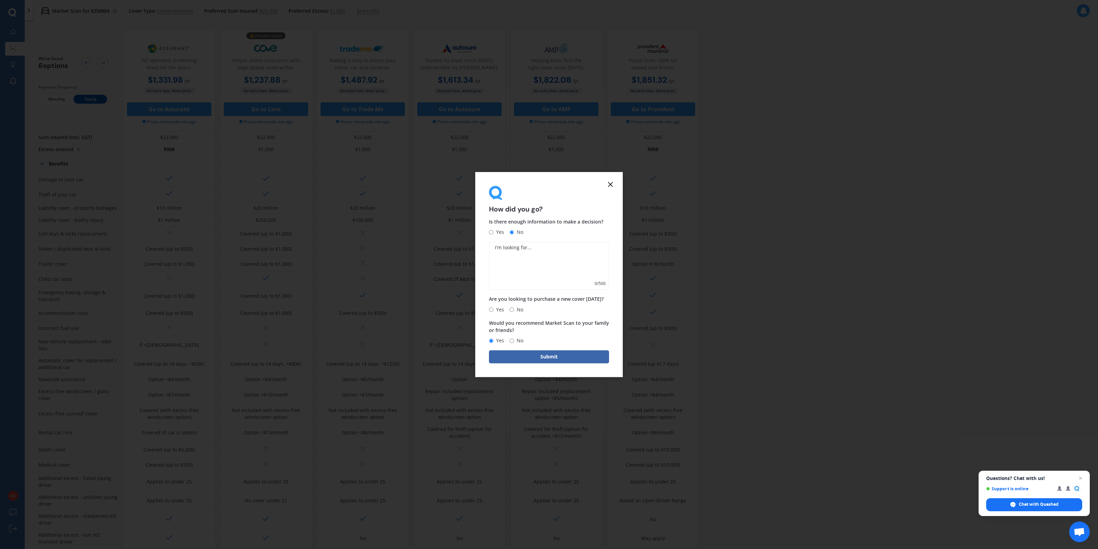
click at [518, 307] on span "No" at bounding box center [518, 309] width 9 height 8
click at [514, 307] on input "No" at bounding box center [511, 309] width 4 height 4
radio input "true"
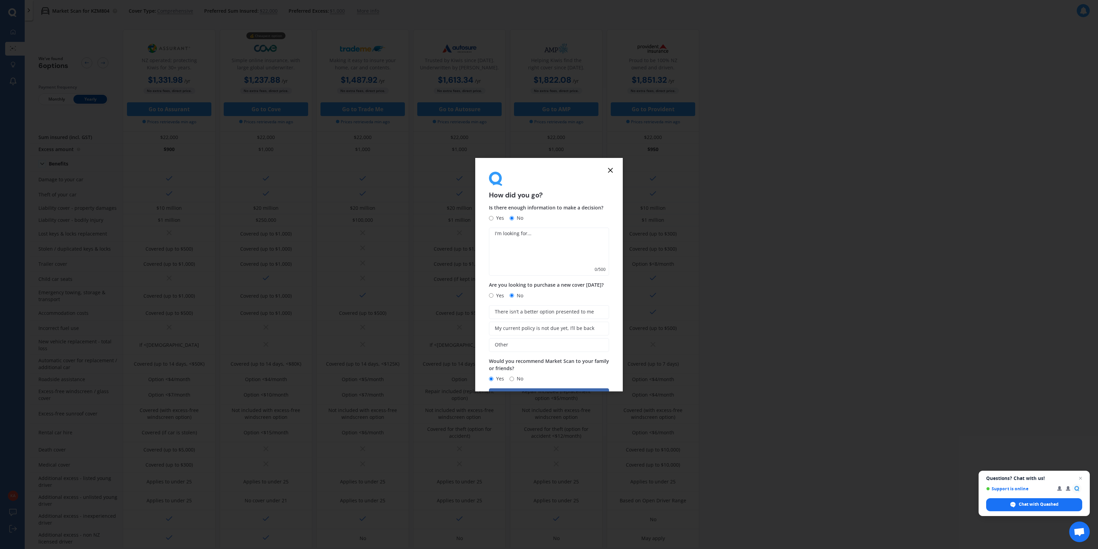
click at [491, 215] on label "Yes" at bounding box center [496, 218] width 15 height 8
click at [491, 216] on input "Yes" at bounding box center [491, 218] width 4 height 4
radio input "true"
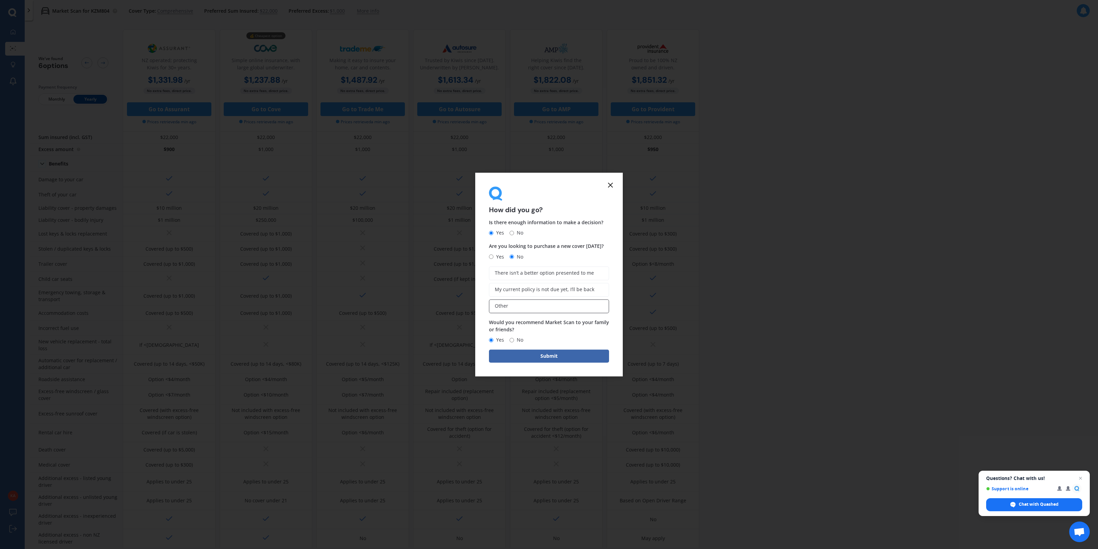
drag, startPoint x: 530, startPoint y: 284, endPoint x: 522, endPoint y: 298, distance: 15.8
click at [529, 284] on label "My current policy is not due yet, I’ll be back" at bounding box center [549, 290] width 120 height 14
click at [0, 0] on input "My current policy is not due yet, I’ll be back" at bounding box center [0, 0] width 0 height 0
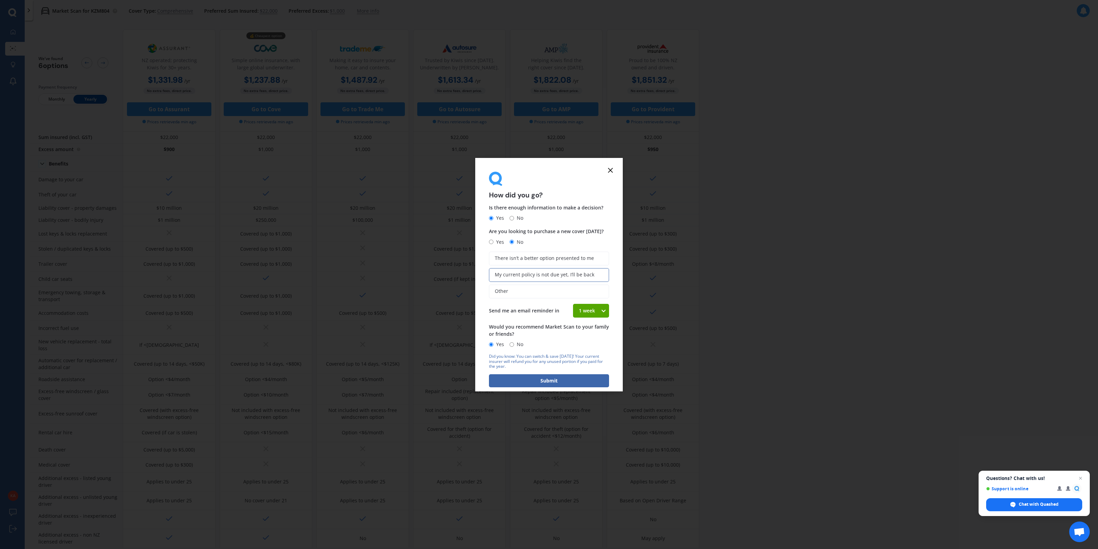
click at [582, 312] on div "1 week" at bounding box center [586, 311] width 27 height 14
click at [585, 355] on div "4 weeks" at bounding box center [590, 361] width 35 height 12
click at [568, 376] on button "Submit" at bounding box center [549, 380] width 120 height 13
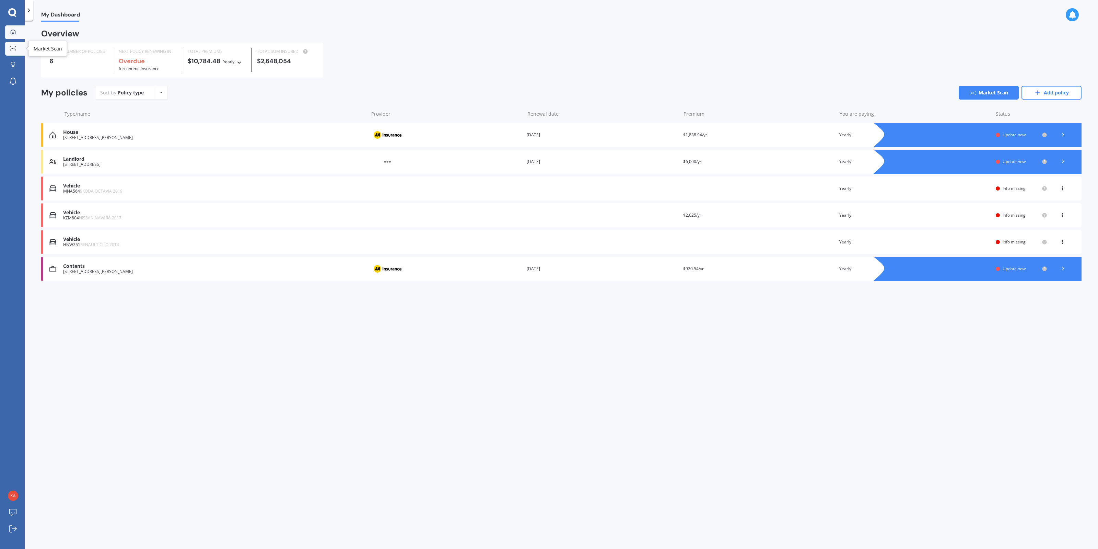
click at [9, 48] on div at bounding box center [13, 48] width 10 height 5
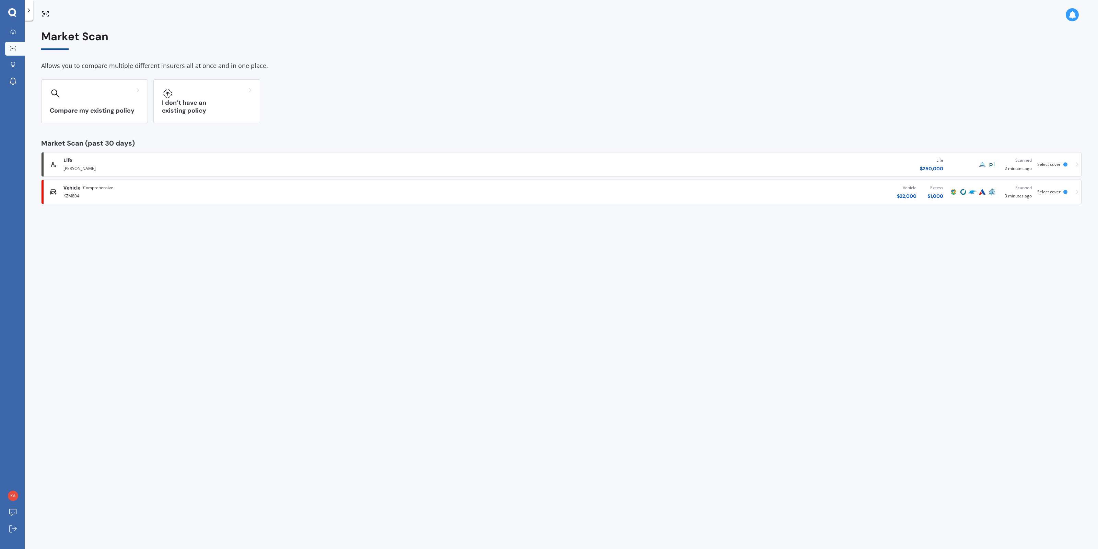
click at [119, 165] on div "[PERSON_NAME]" at bounding box center [281, 168] width 436 height 8
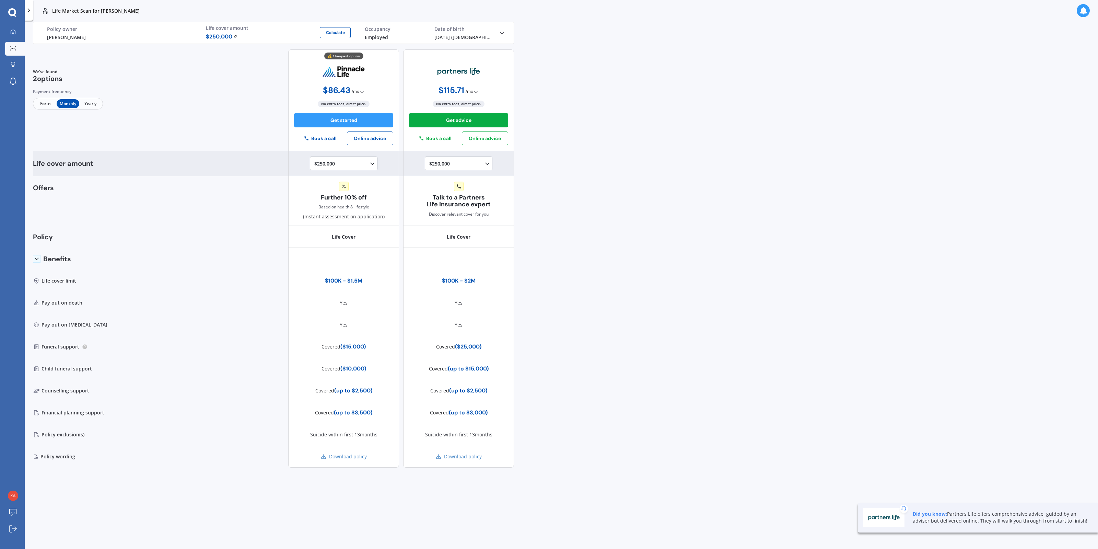
click at [372, 166] on icon at bounding box center [372, 163] width 7 height 7
click at [357, 177] on div "$100,000" at bounding box center [345, 176] width 61 height 12
click at [339, 163] on div "$100,000 $100,000 $150,000 $200,000 $250,000 $300,000 $350,000 $400,000 $500,00…" at bounding box center [344, 164] width 61 height 8
